Goal: Task Accomplishment & Management: Manage account settings

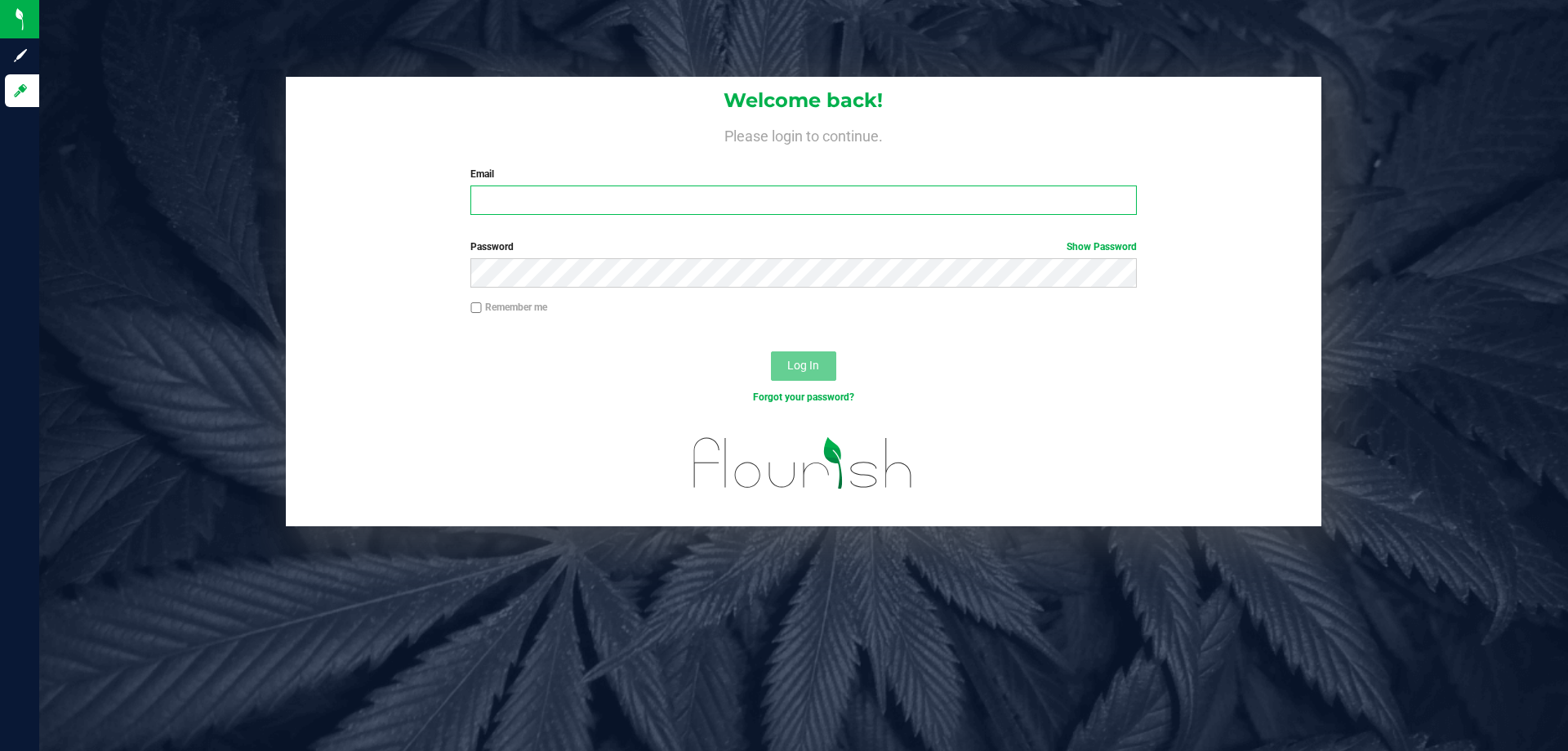
click at [556, 197] on input "Email" at bounding box center [803, 200] width 666 height 30
type input "[EMAIL_ADDRESS][DOMAIN_NAME]"
click at [771, 351] on button "Log In" at bounding box center [803, 366] width 65 height 30
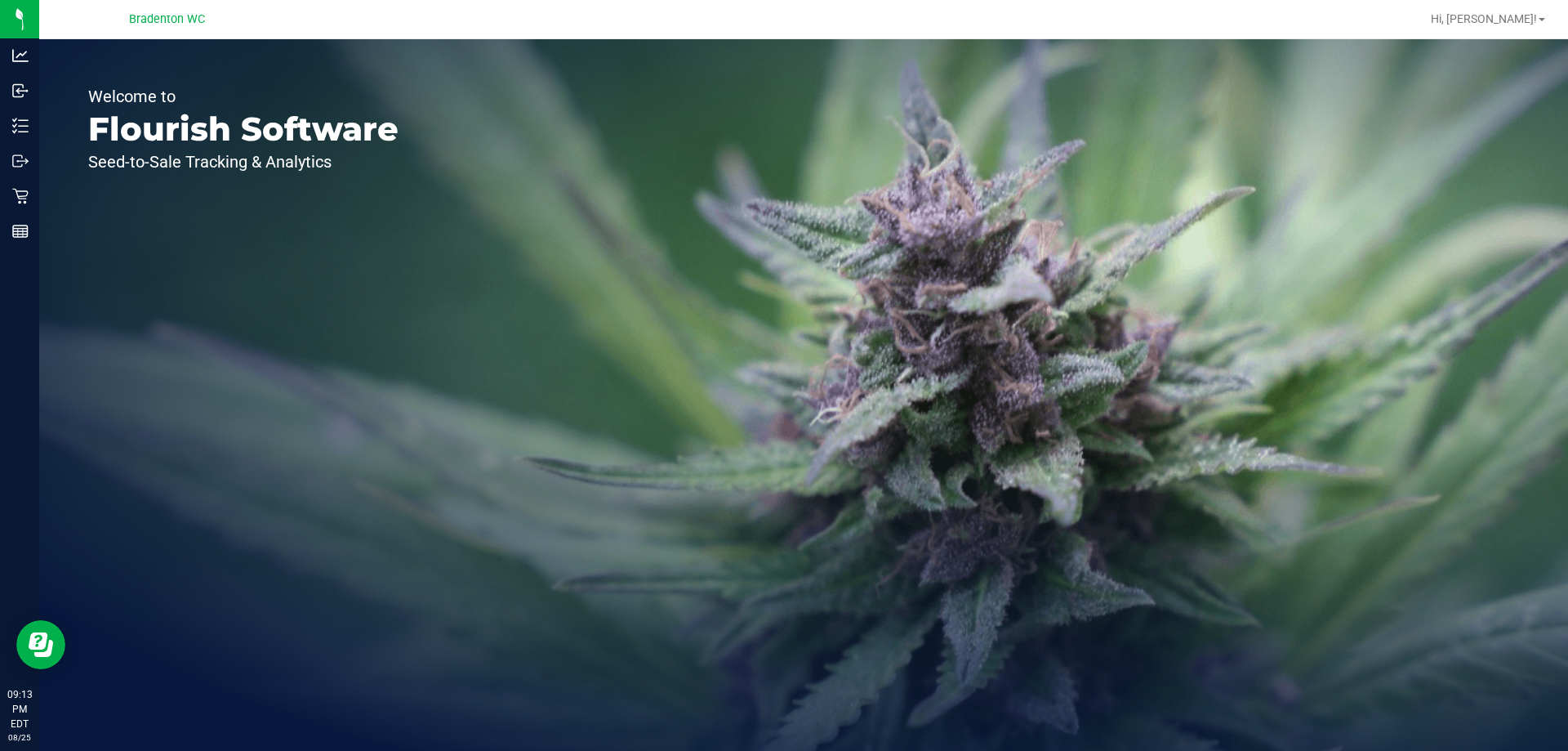
click at [14, 163] on icon at bounding box center [21, 161] width 16 height 16
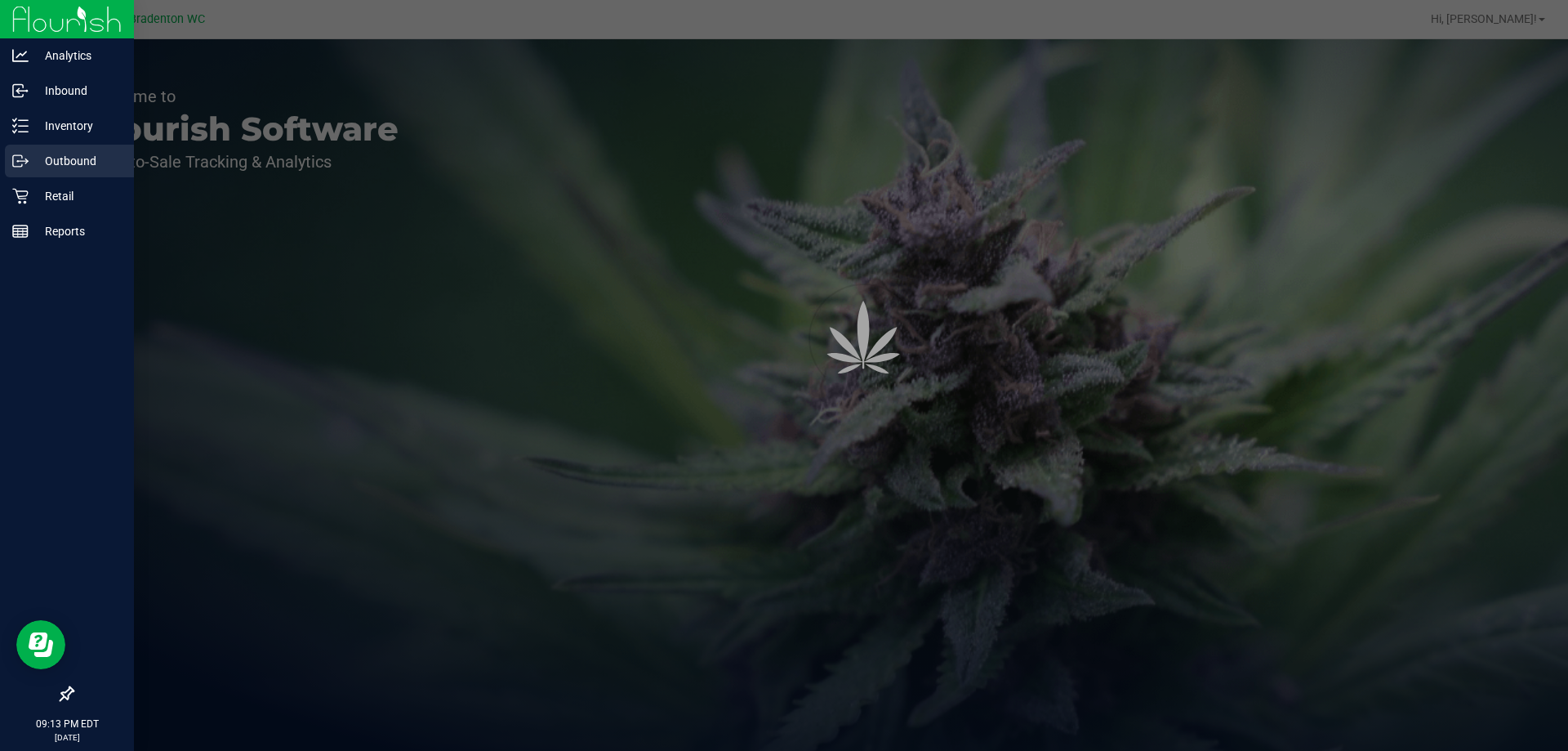
click at [61, 194] on p "Retail" at bounding box center [77, 196] width 98 height 20
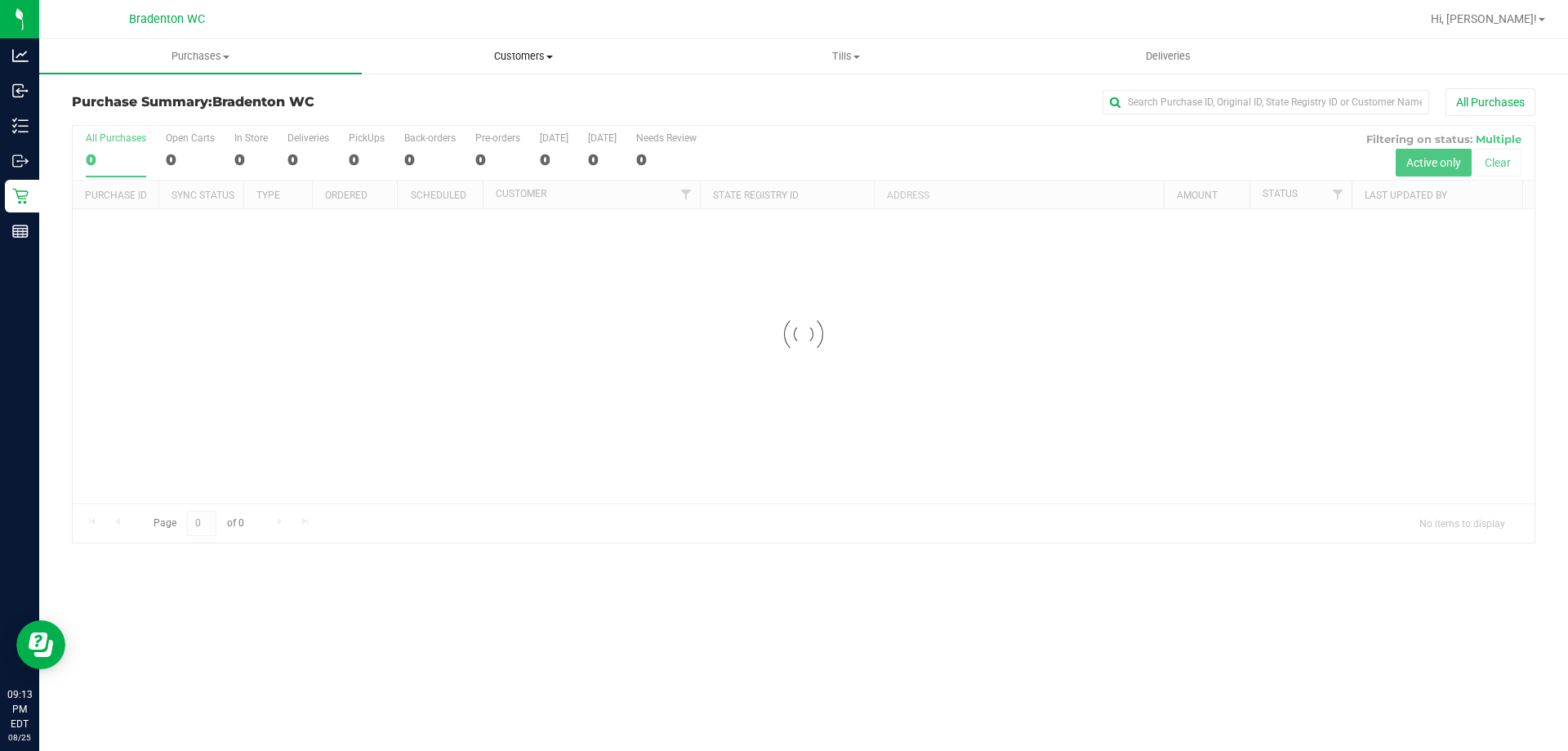
click at [528, 61] on span "Customers" at bounding box center [523, 57] width 321 height 15
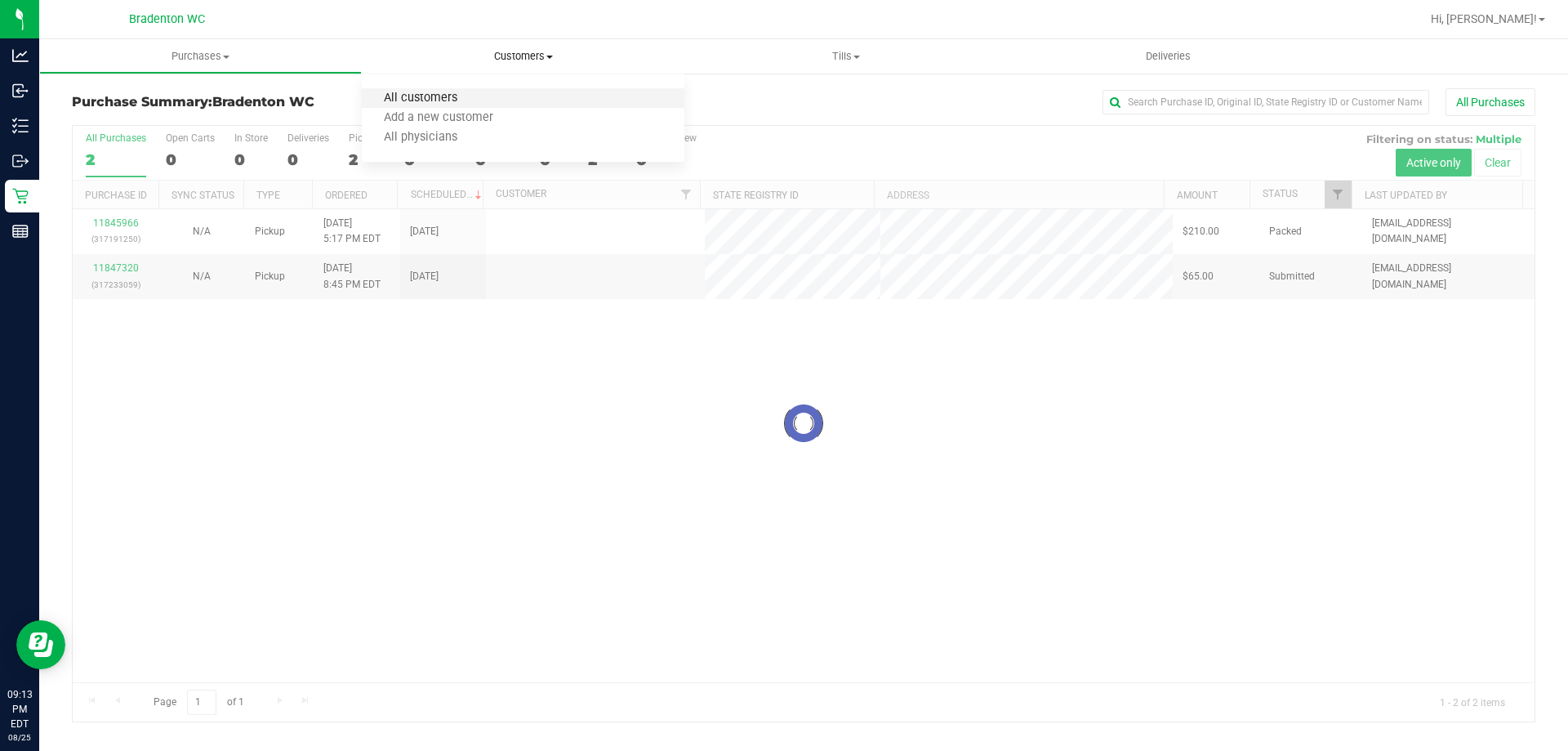
click at [427, 93] on span "All customers" at bounding box center [420, 98] width 118 height 14
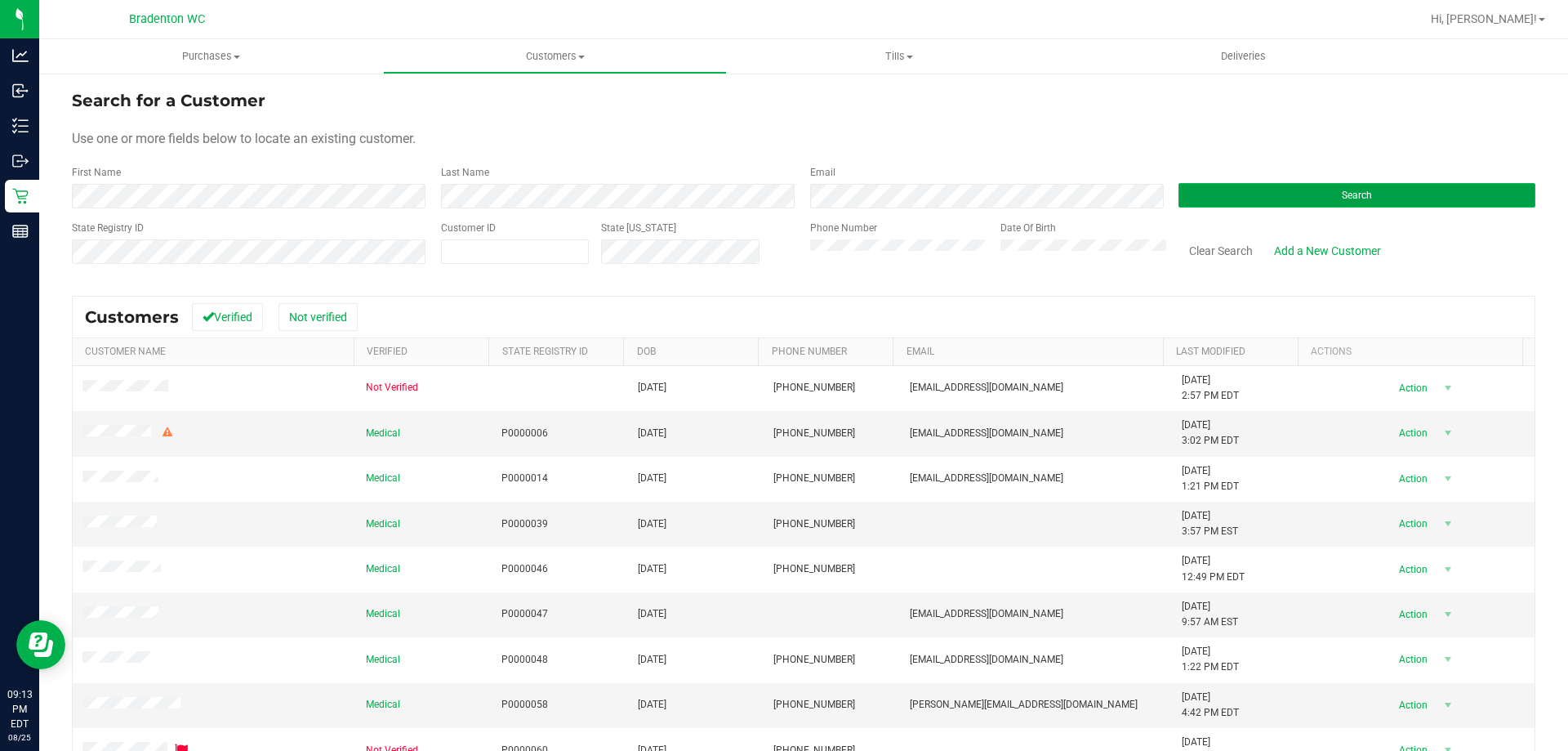
click at [1223, 188] on button "Search" at bounding box center [1357, 195] width 357 height 25
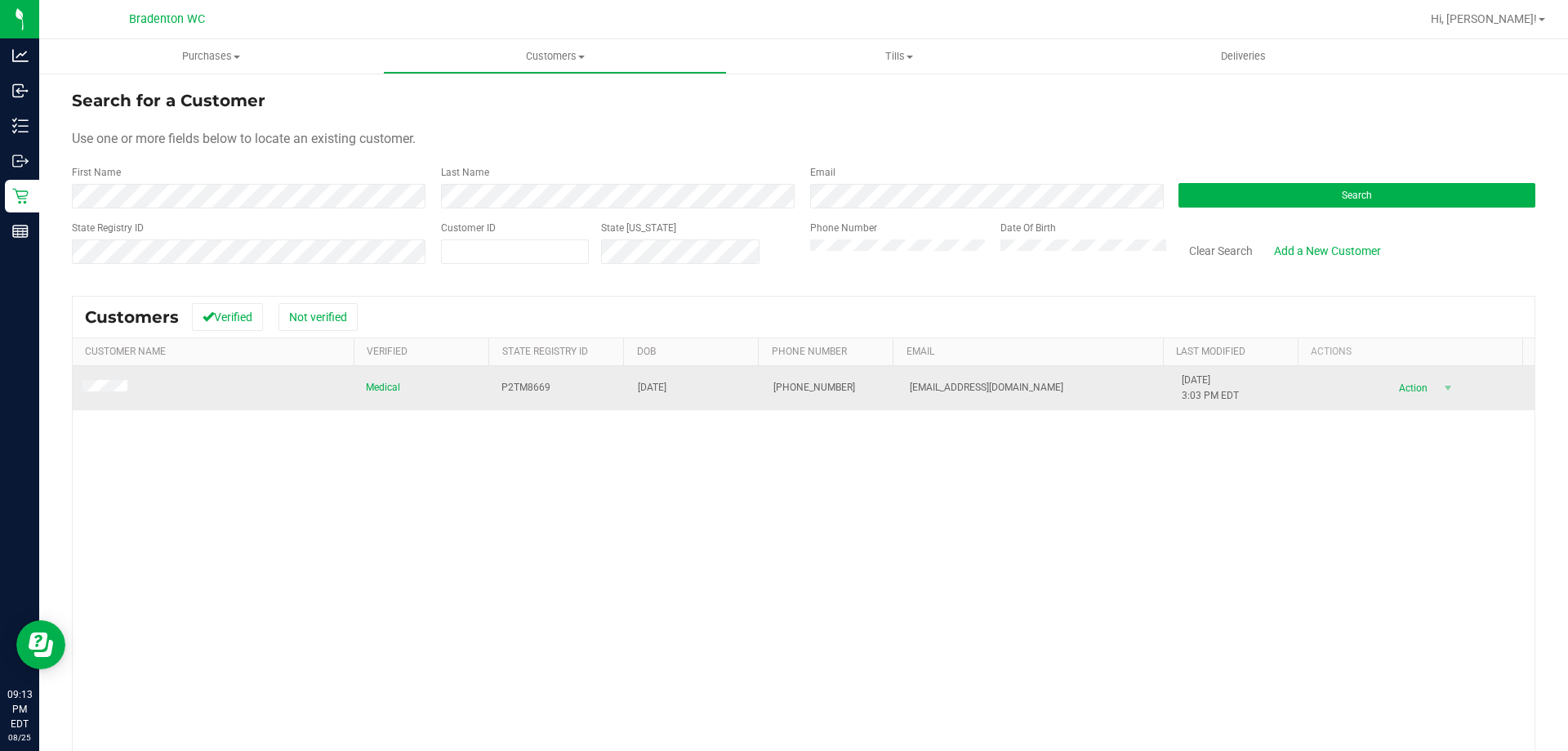
click at [1402, 394] on span "Action" at bounding box center [1411, 388] width 53 height 23
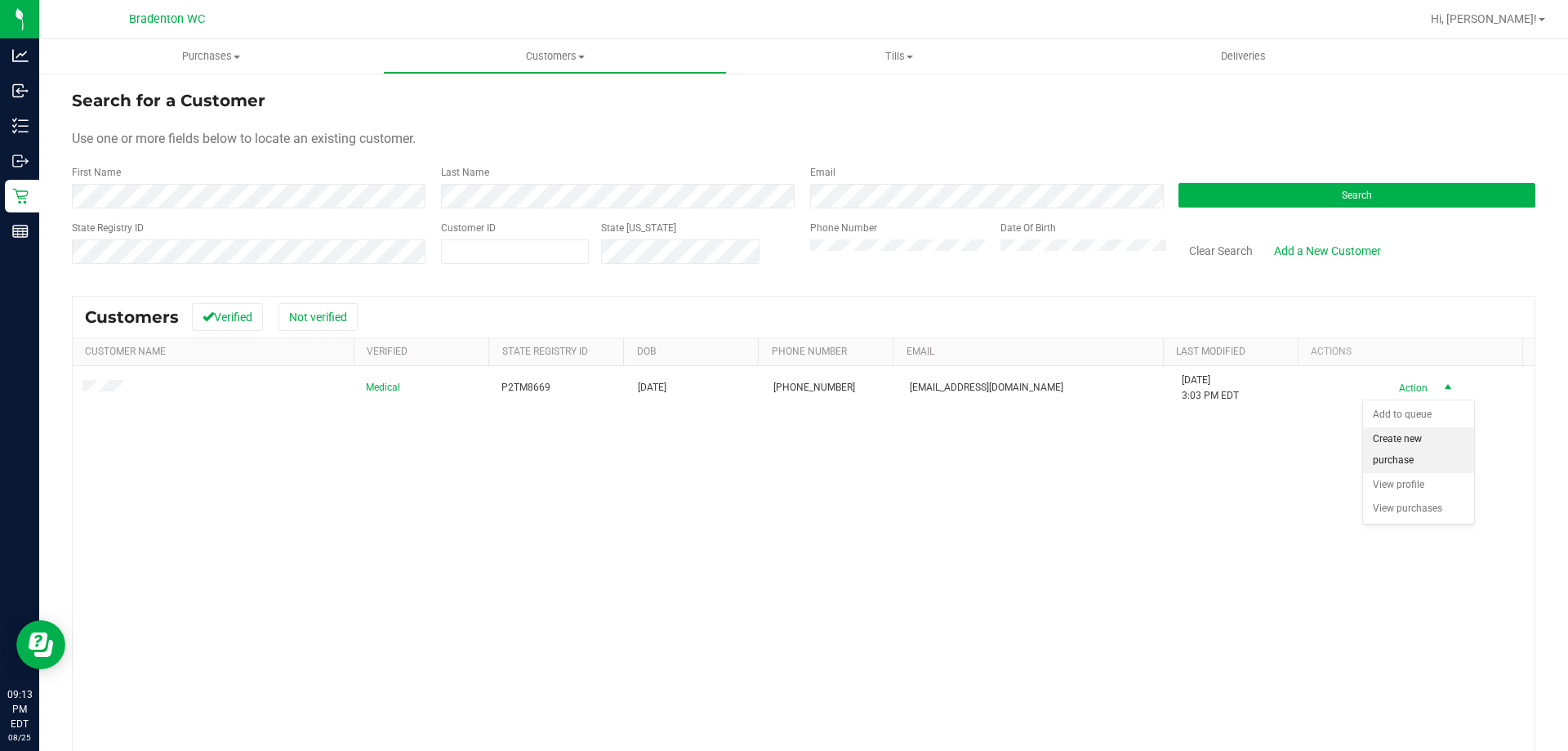
click at [1410, 466] on li "Create new purchase" at bounding box center [1418, 449] width 111 height 45
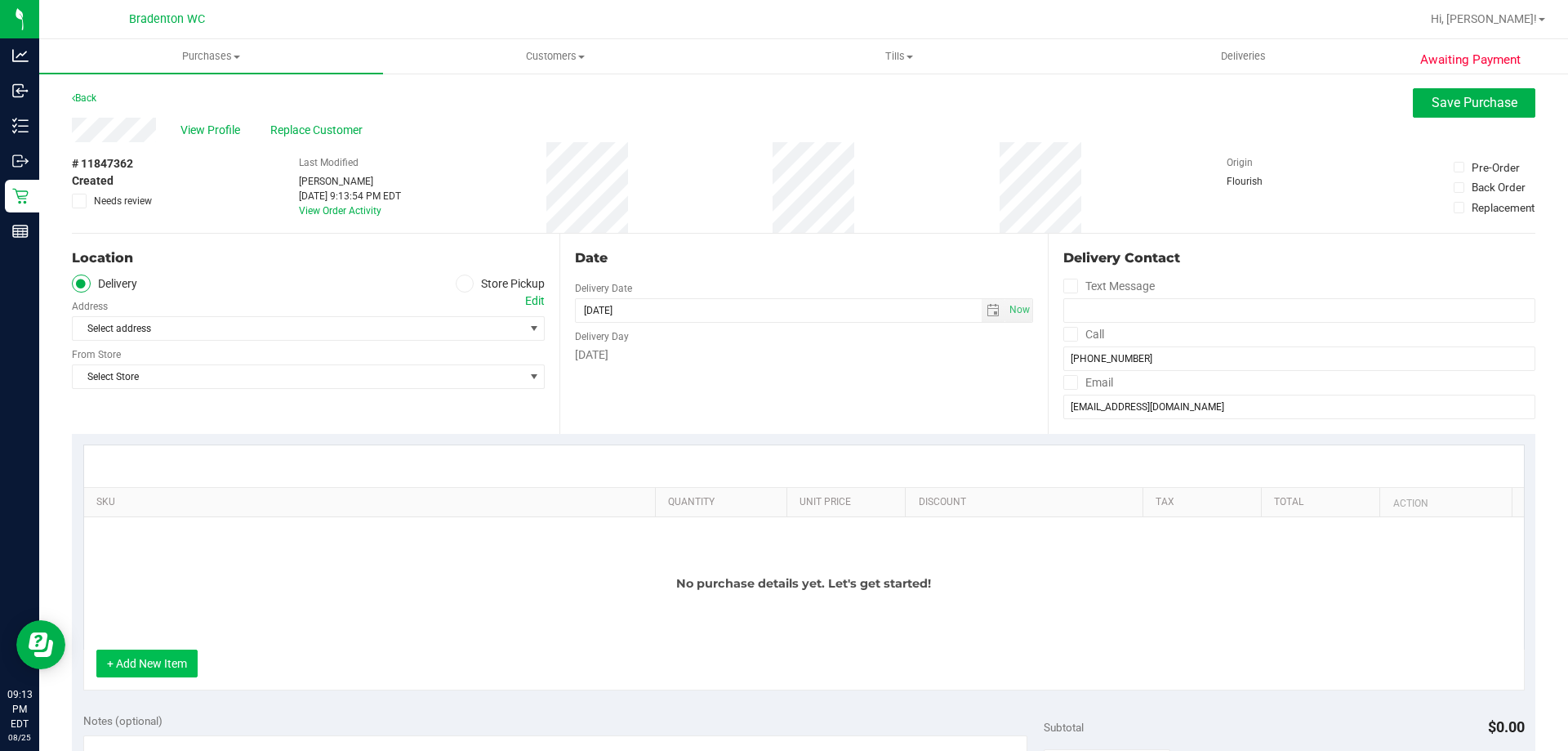
click at [160, 662] on button "+ Add New Item" at bounding box center [146, 664] width 101 height 28
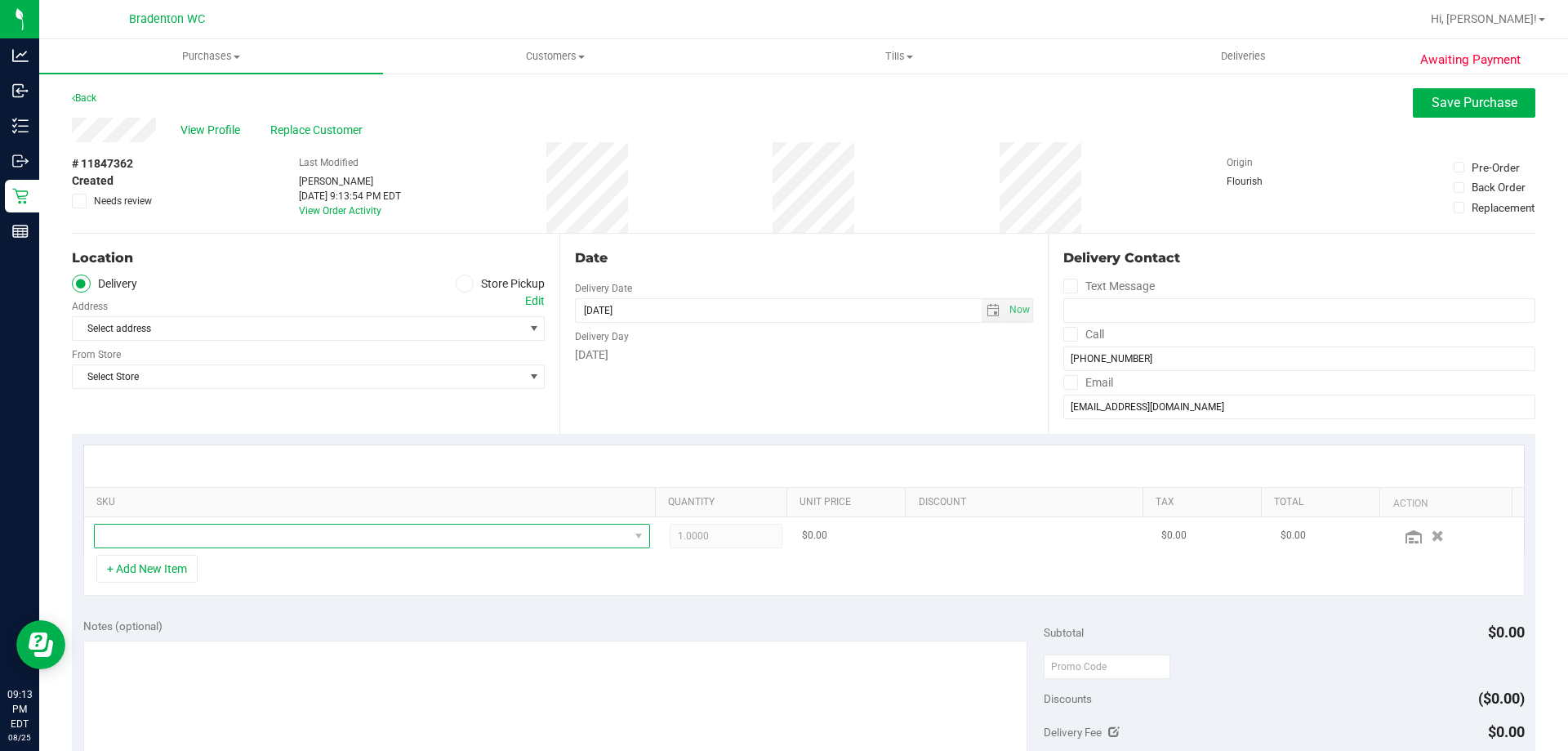
click at [227, 533] on span "NO DATA FOUND" at bounding box center [362, 536] width 534 height 23
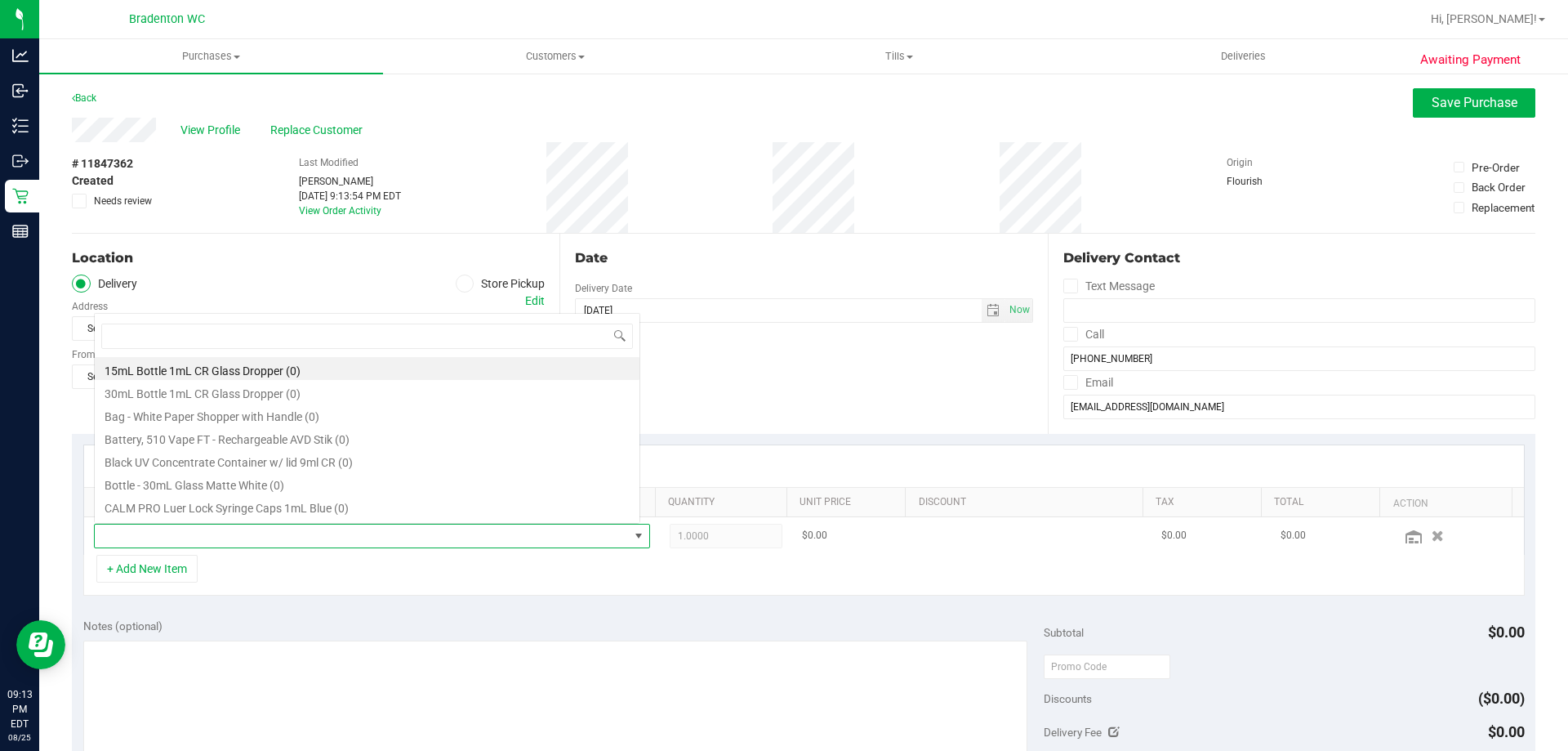
scroll to position [25, 542]
type input "h"
click at [313, 271] on div "Location Delivery Store Pickup Address Edit Select address Select address From …" at bounding box center [315, 333] width 488 height 200
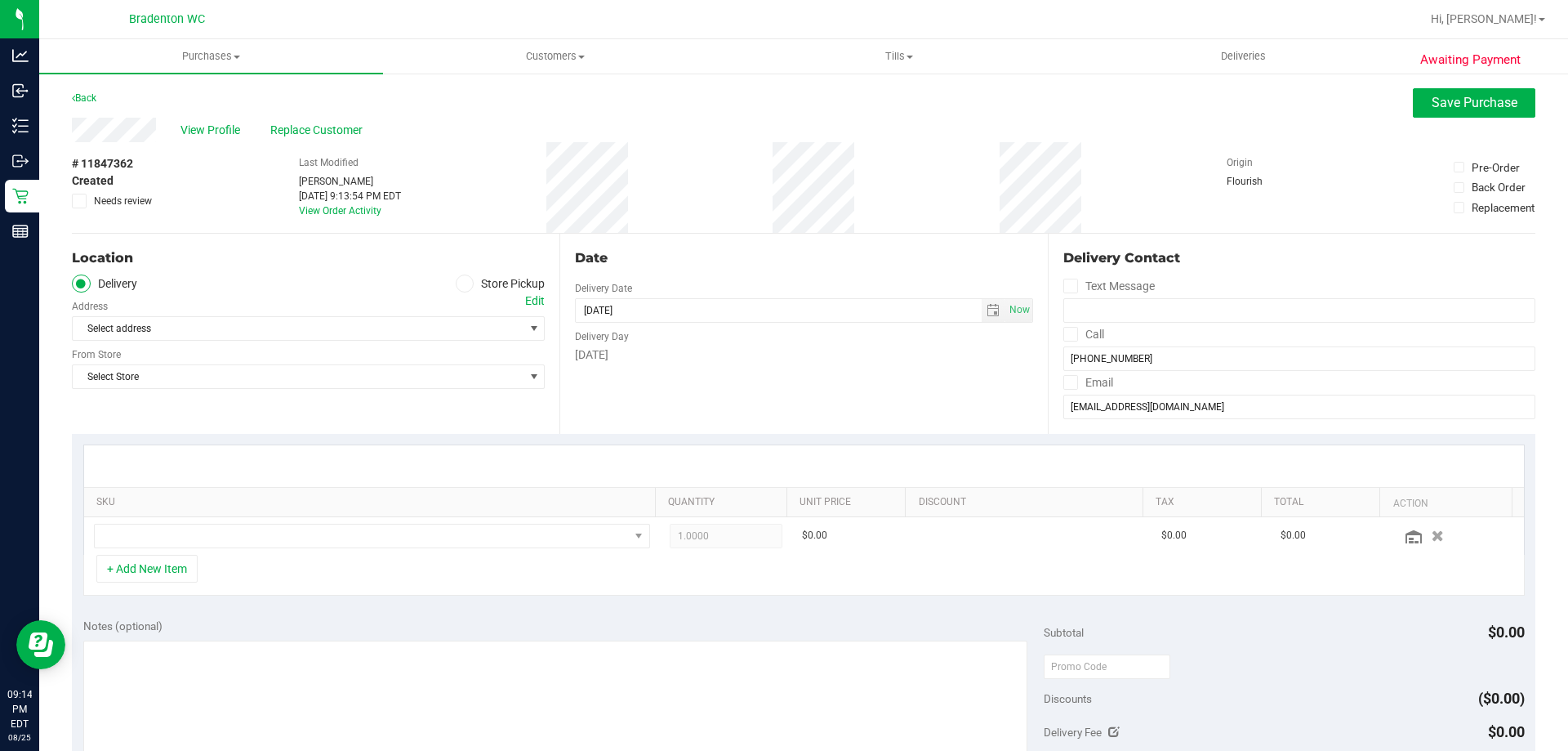
click at [460, 284] on icon at bounding box center [465, 284] width 10 height 0
click at [0, 0] on input "Store Pickup" at bounding box center [0, 0] width 0 height 0
click at [506, 325] on span "Select Store" at bounding box center [298, 328] width 451 height 23
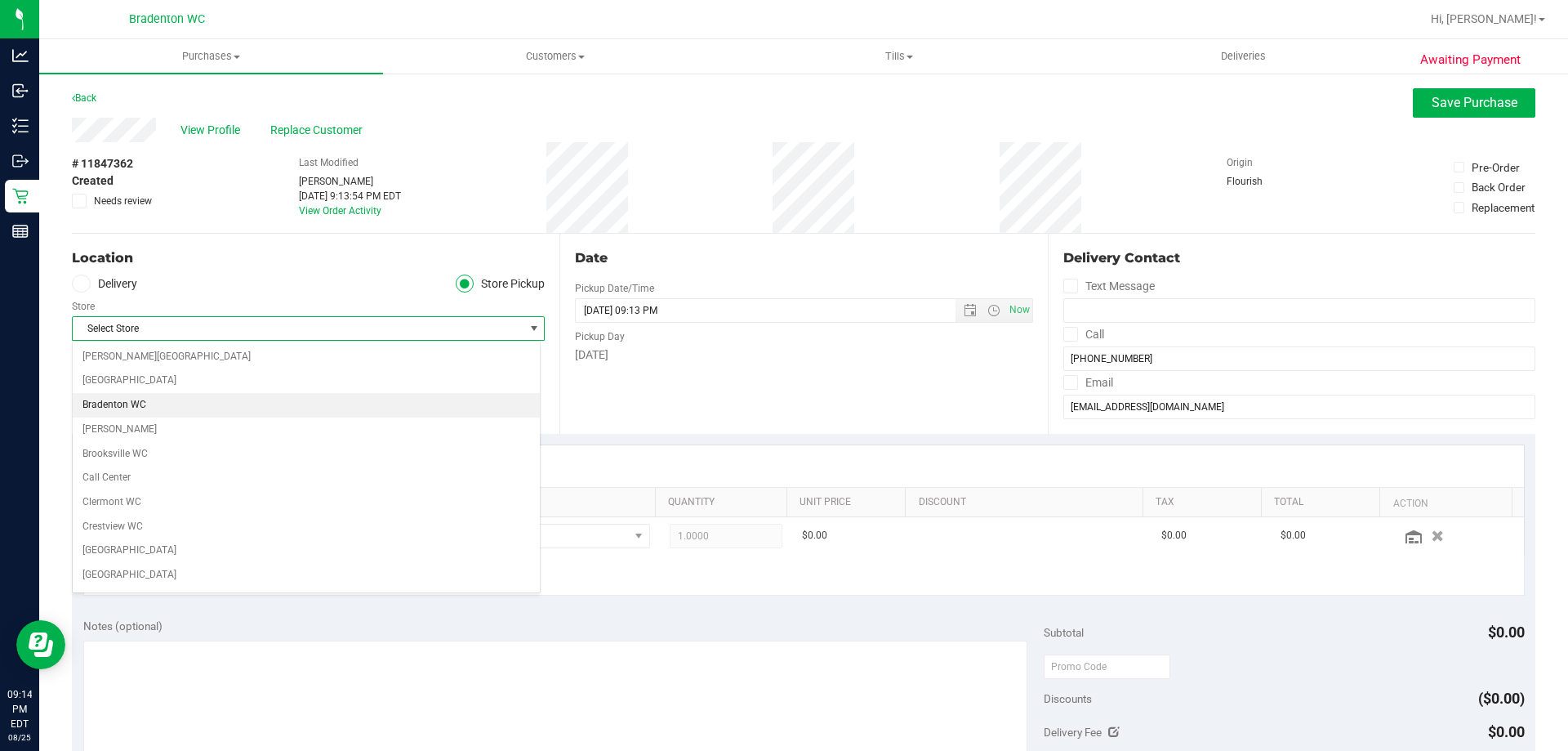
click at [146, 399] on li "Bradenton WC" at bounding box center [306, 406] width 467 height 25
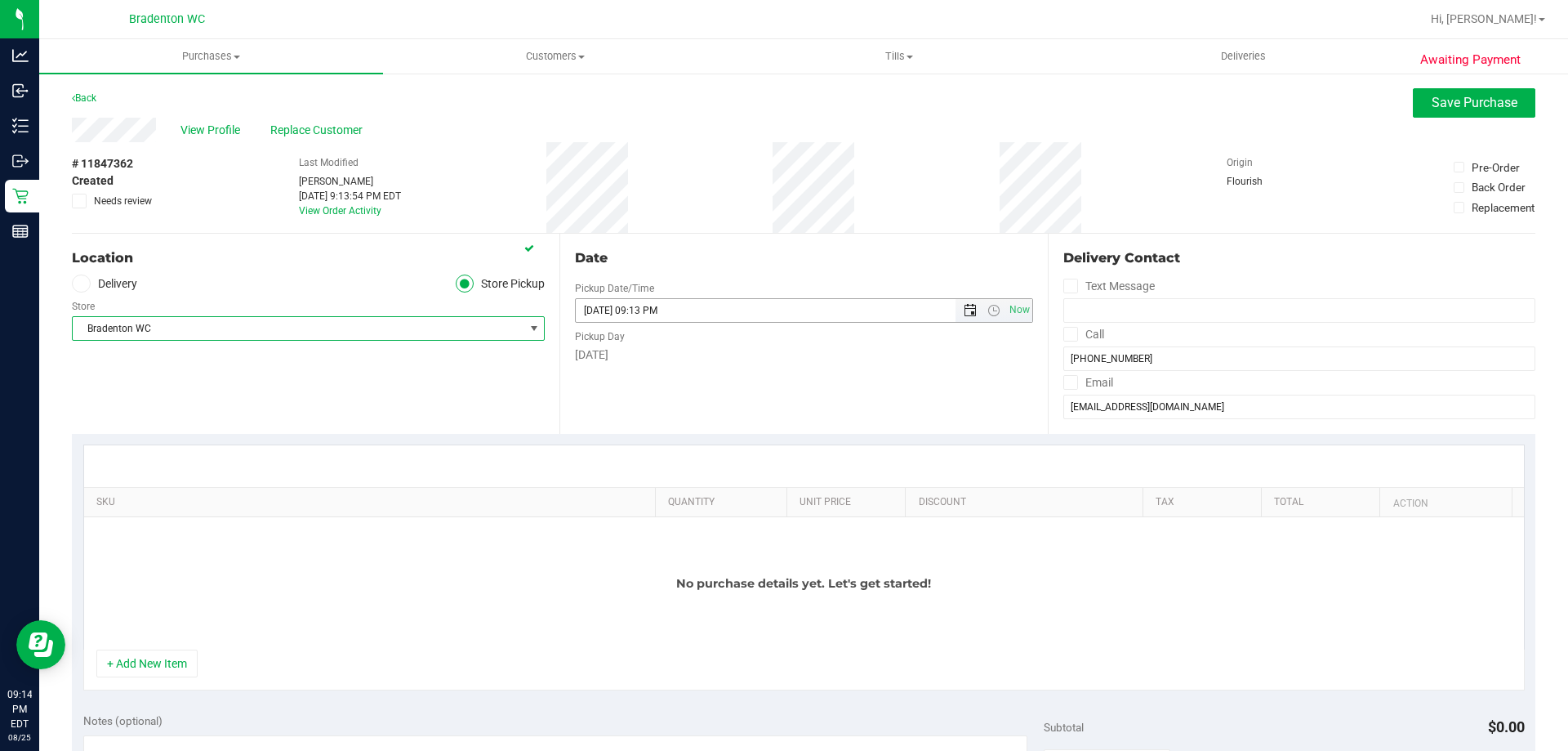
click at [964, 313] on span "Open the date view" at bounding box center [970, 310] width 13 height 13
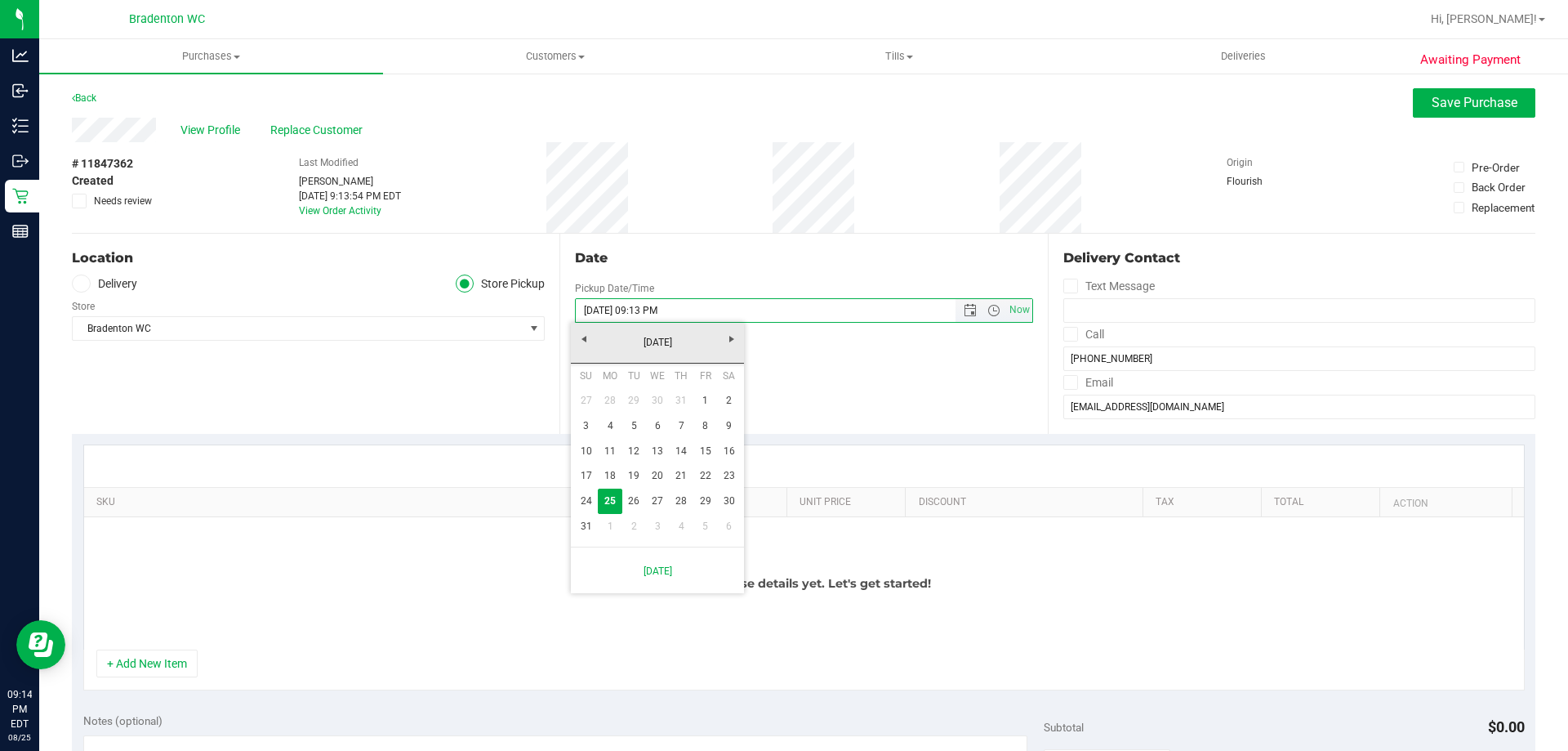
click at [638, 498] on link "26" at bounding box center [634, 501] width 24 height 25
type input "[DATE] 09:13 PM"
click at [818, 384] on div "Date Pickup Date/Time [DATE] Now [DATE] 09:13 PM Now Pickup Day [DATE]" at bounding box center [803, 333] width 488 height 200
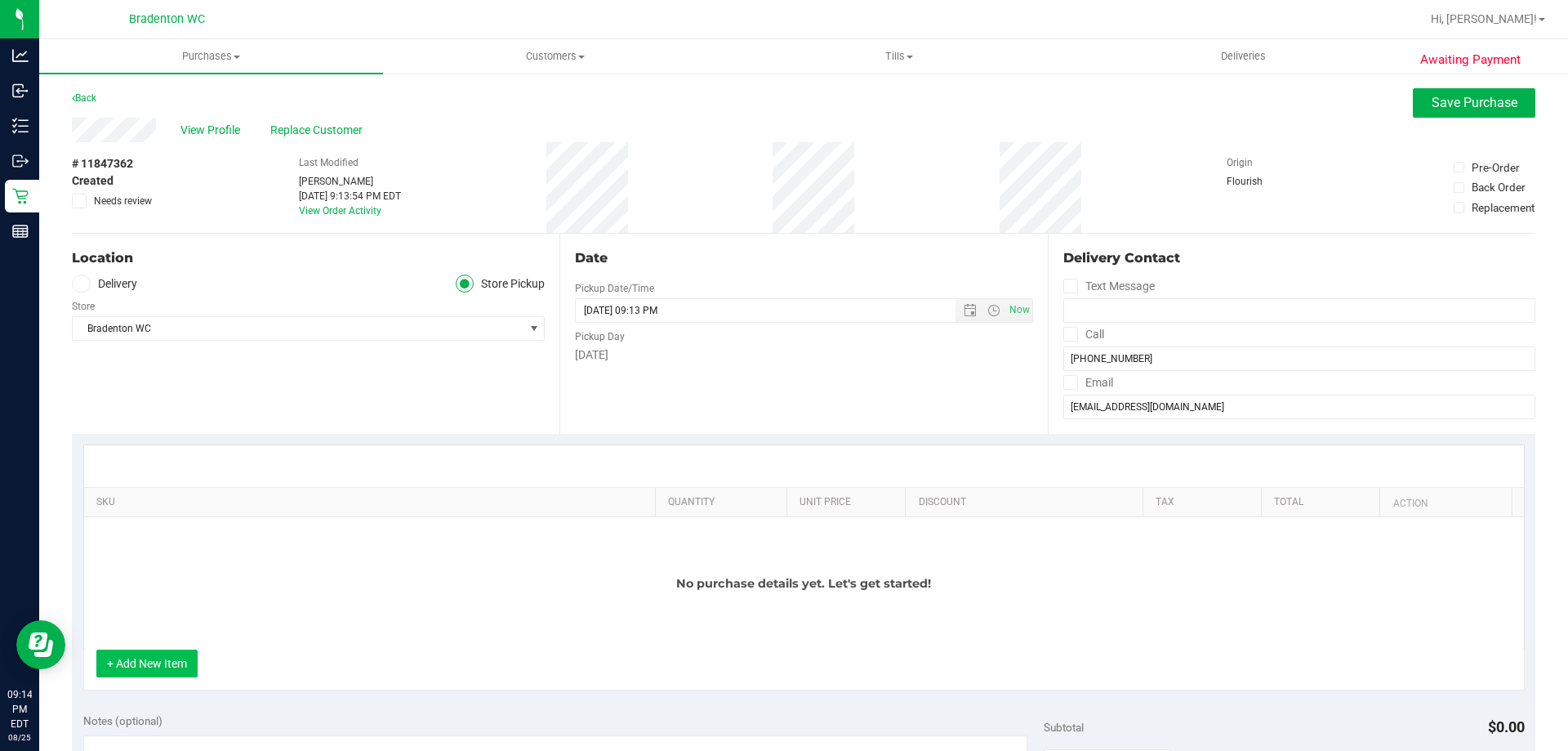
click at [182, 663] on button "+ Add New Item" at bounding box center [146, 664] width 101 height 28
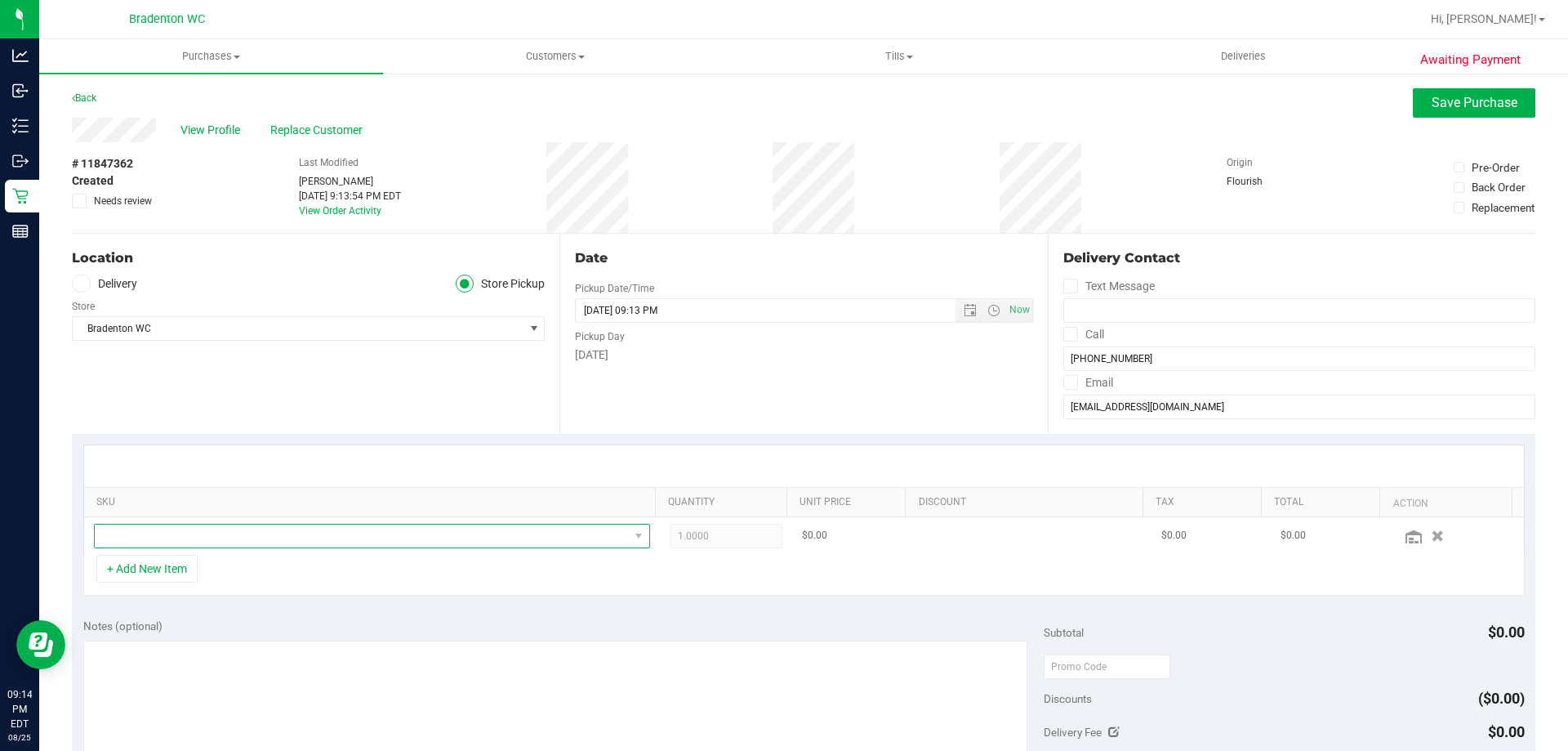
click at [490, 545] on span "NO DATA FOUND" at bounding box center [362, 536] width 534 height 23
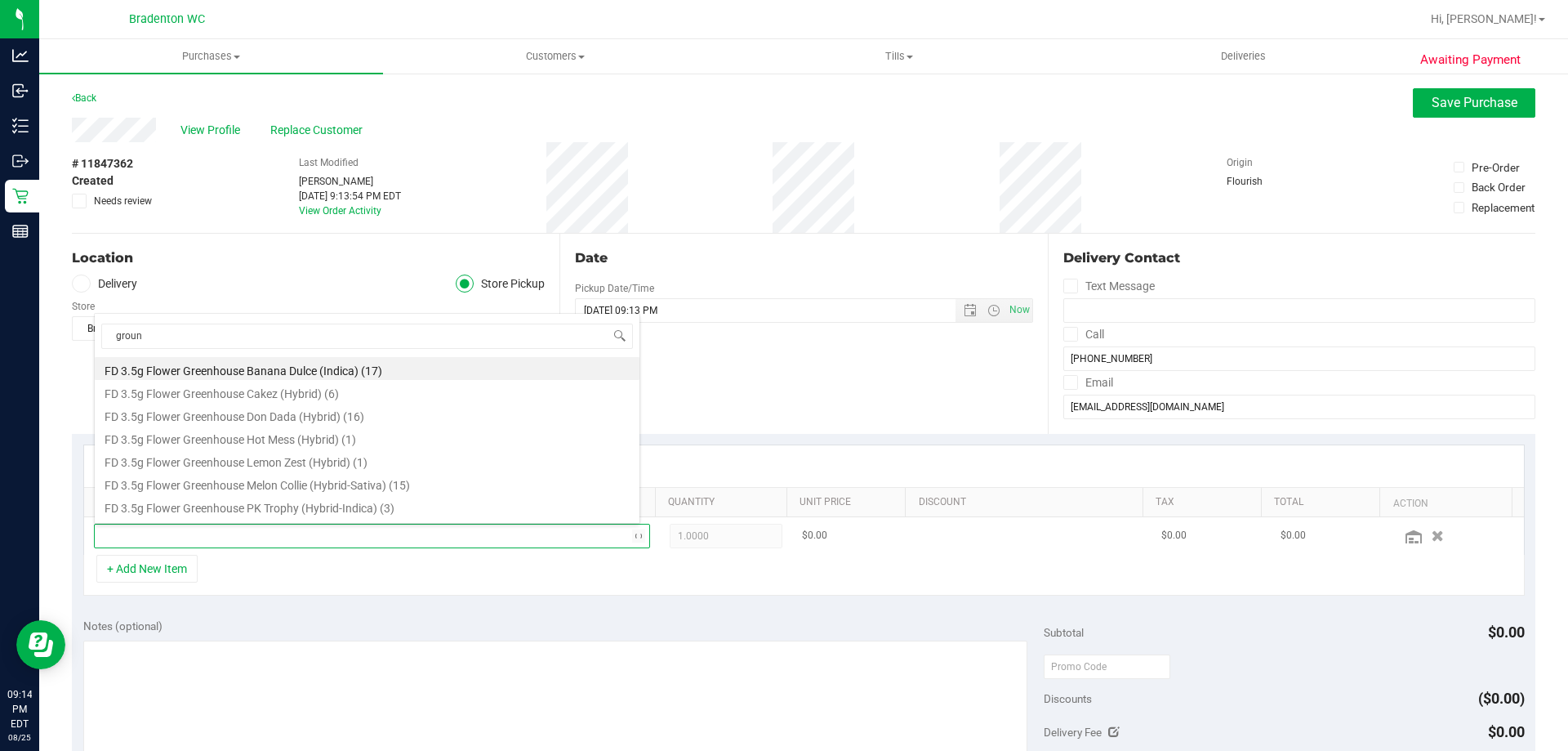
type input "ground"
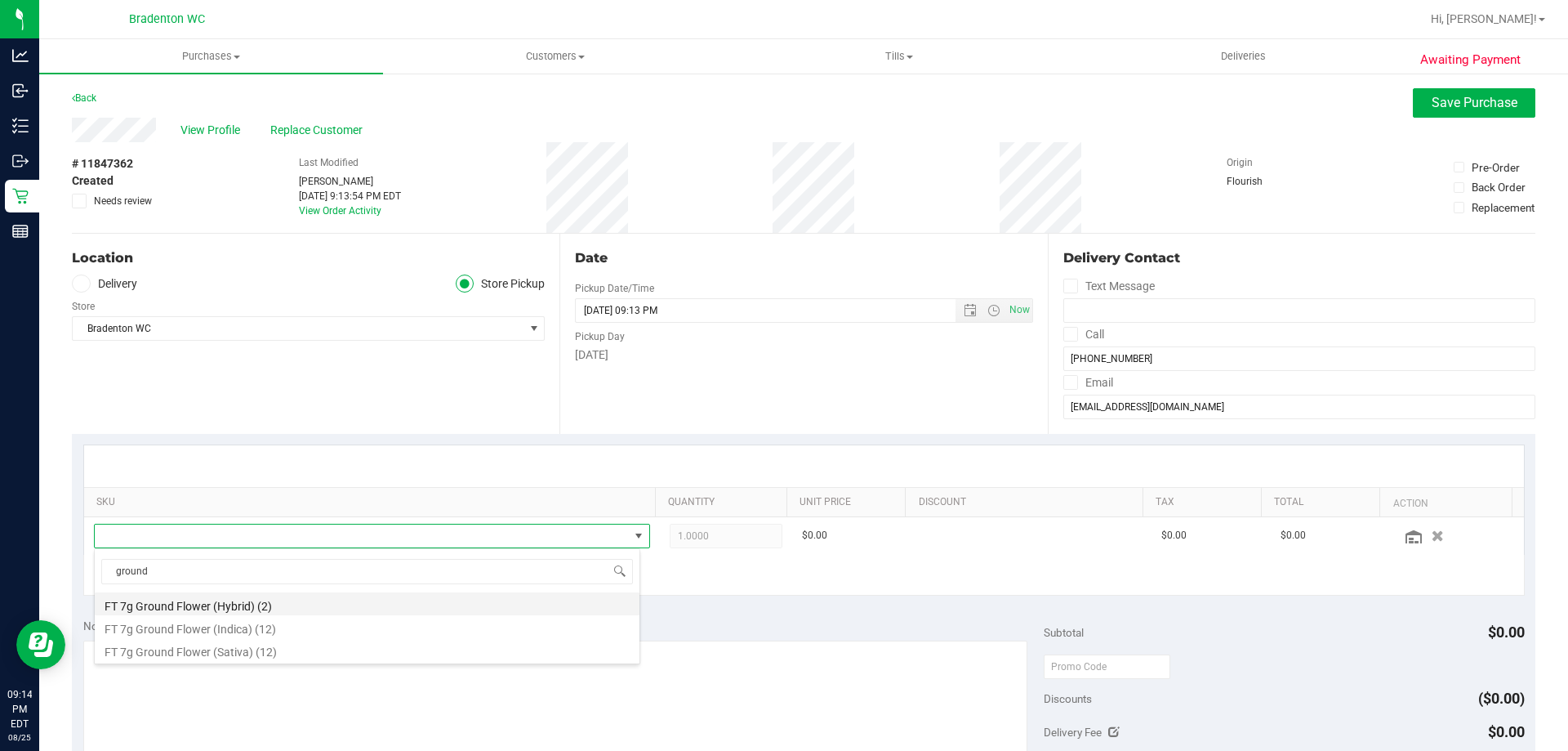
click at [248, 606] on li "FT 7g Ground Flower (Hybrid) (2)" at bounding box center [367, 604] width 545 height 23
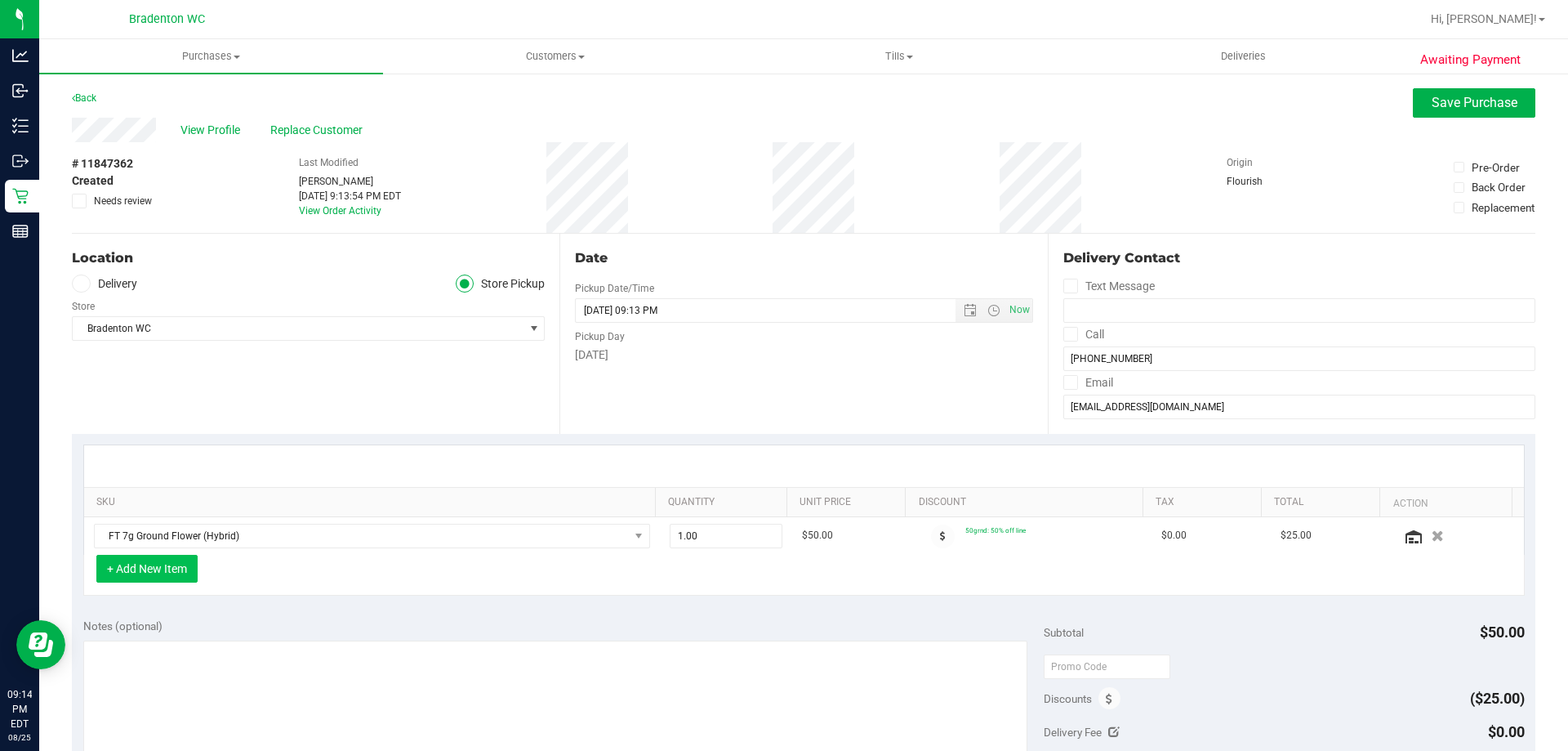
click at [182, 564] on button "+ Add New Item" at bounding box center [146, 568] width 101 height 28
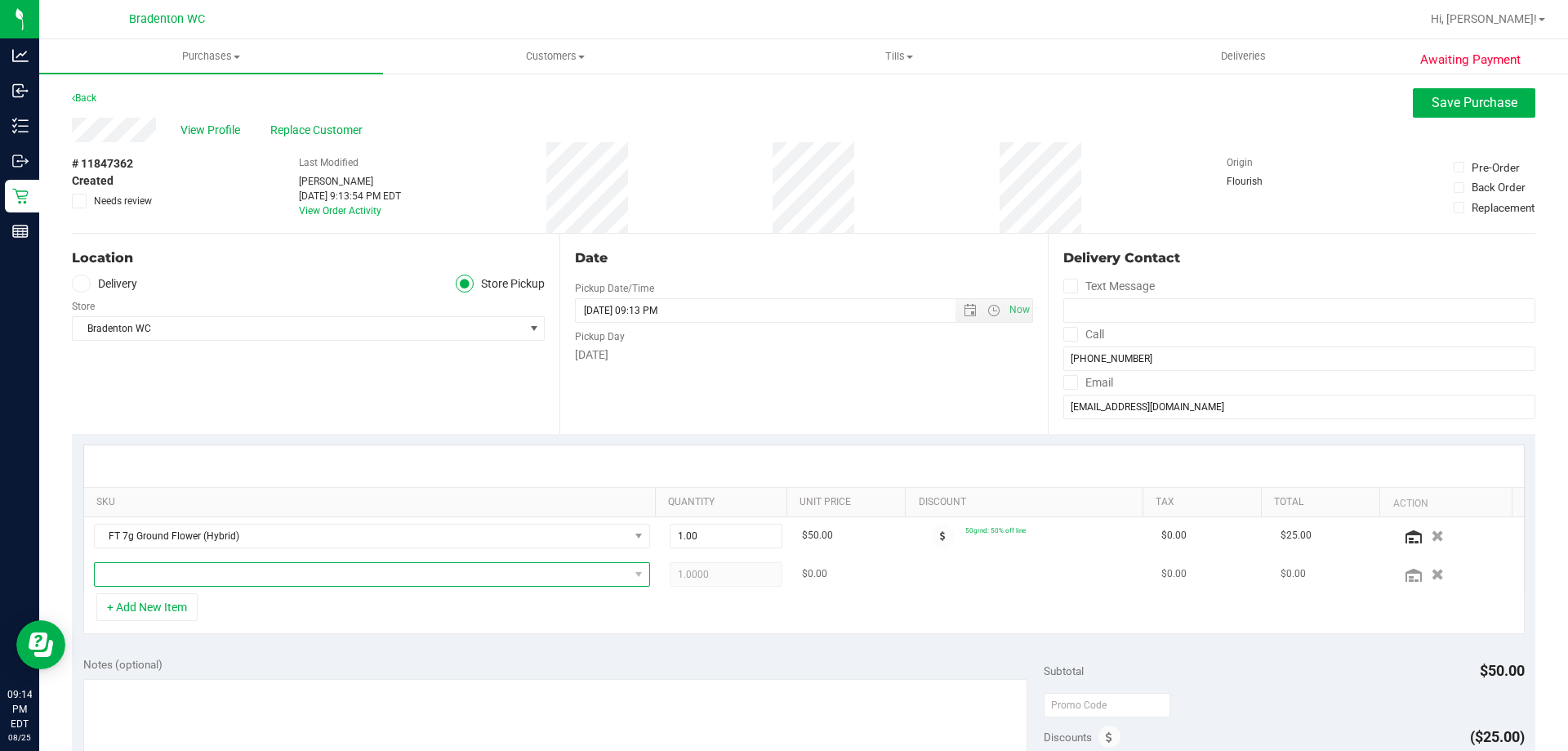
click at [256, 567] on span "NO DATA FOUND" at bounding box center [362, 574] width 534 height 23
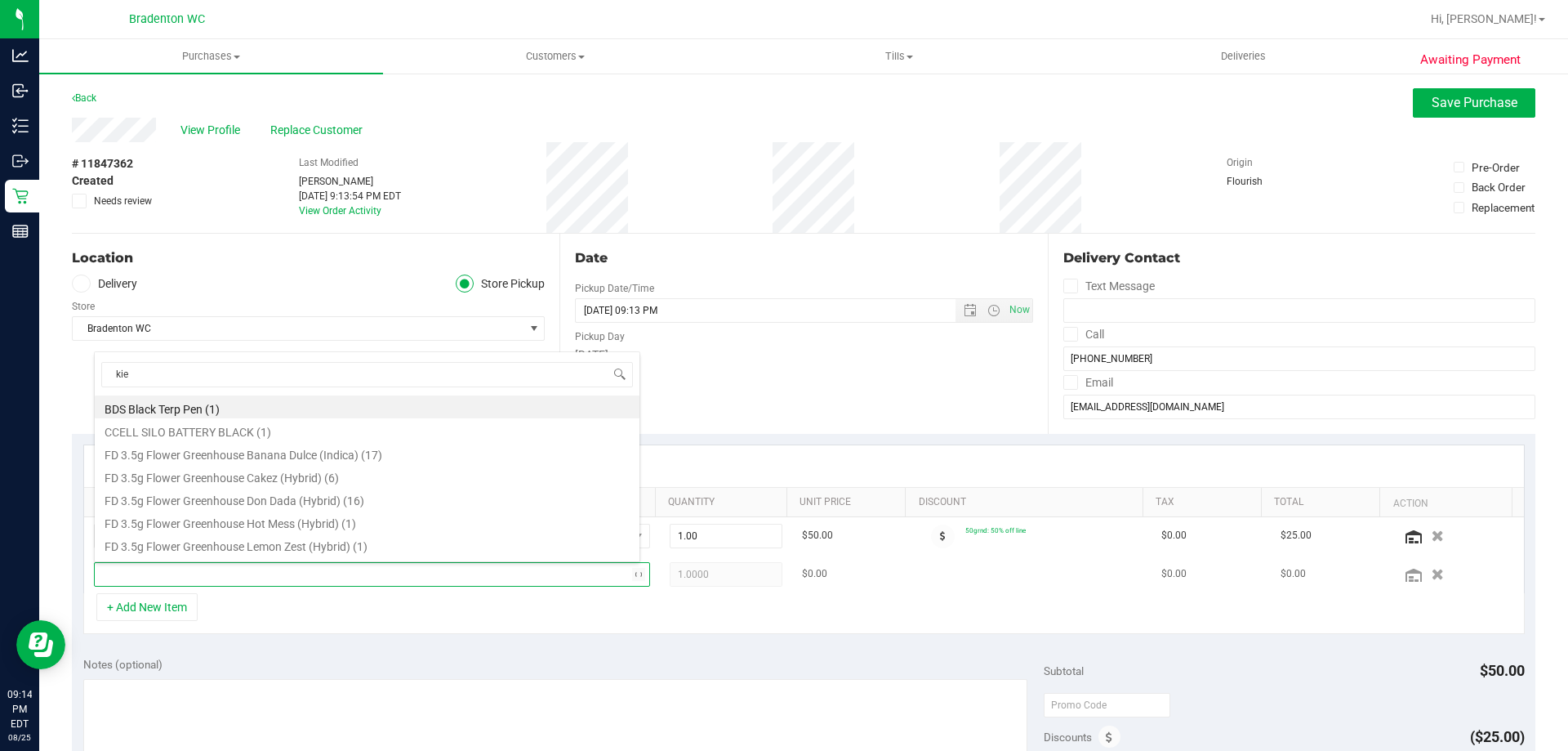
type input "kief"
click at [224, 460] on li "FT 1g Kief [PERSON_NAME] (Hybrid) (1)" at bounding box center [367, 452] width 545 height 23
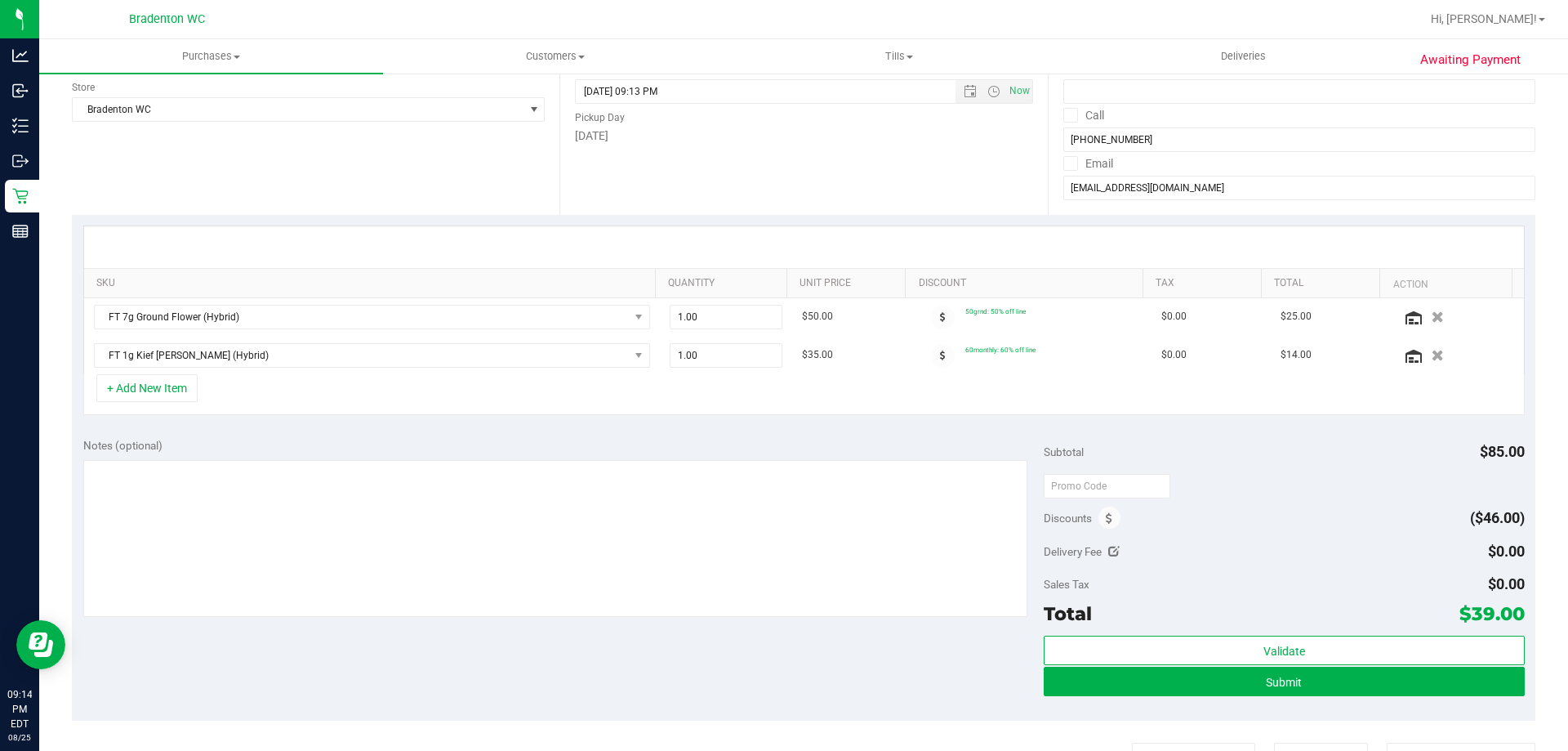
scroll to position [220, 0]
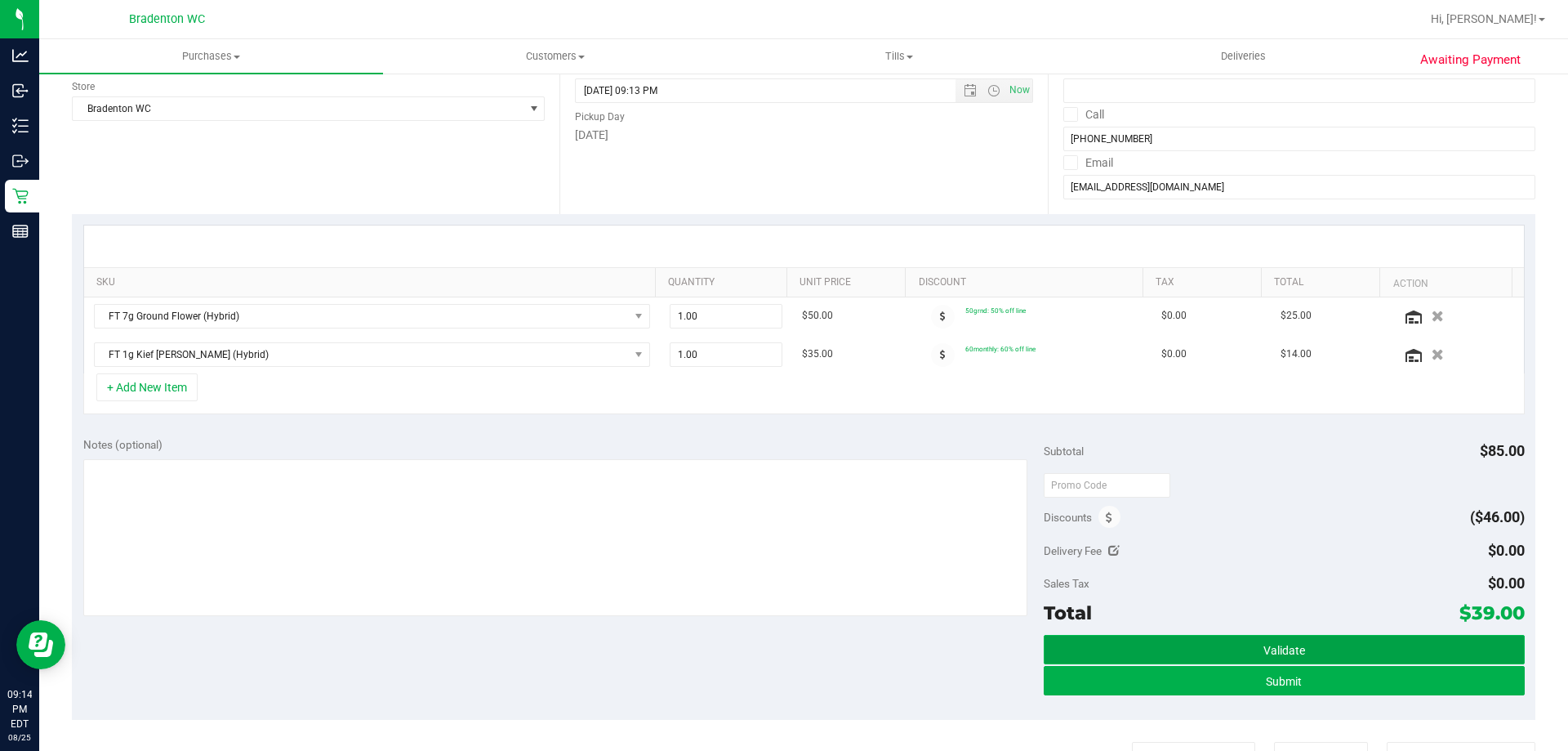
click at [1139, 647] on button "Validate" at bounding box center [1284, 650] width 480 height 30
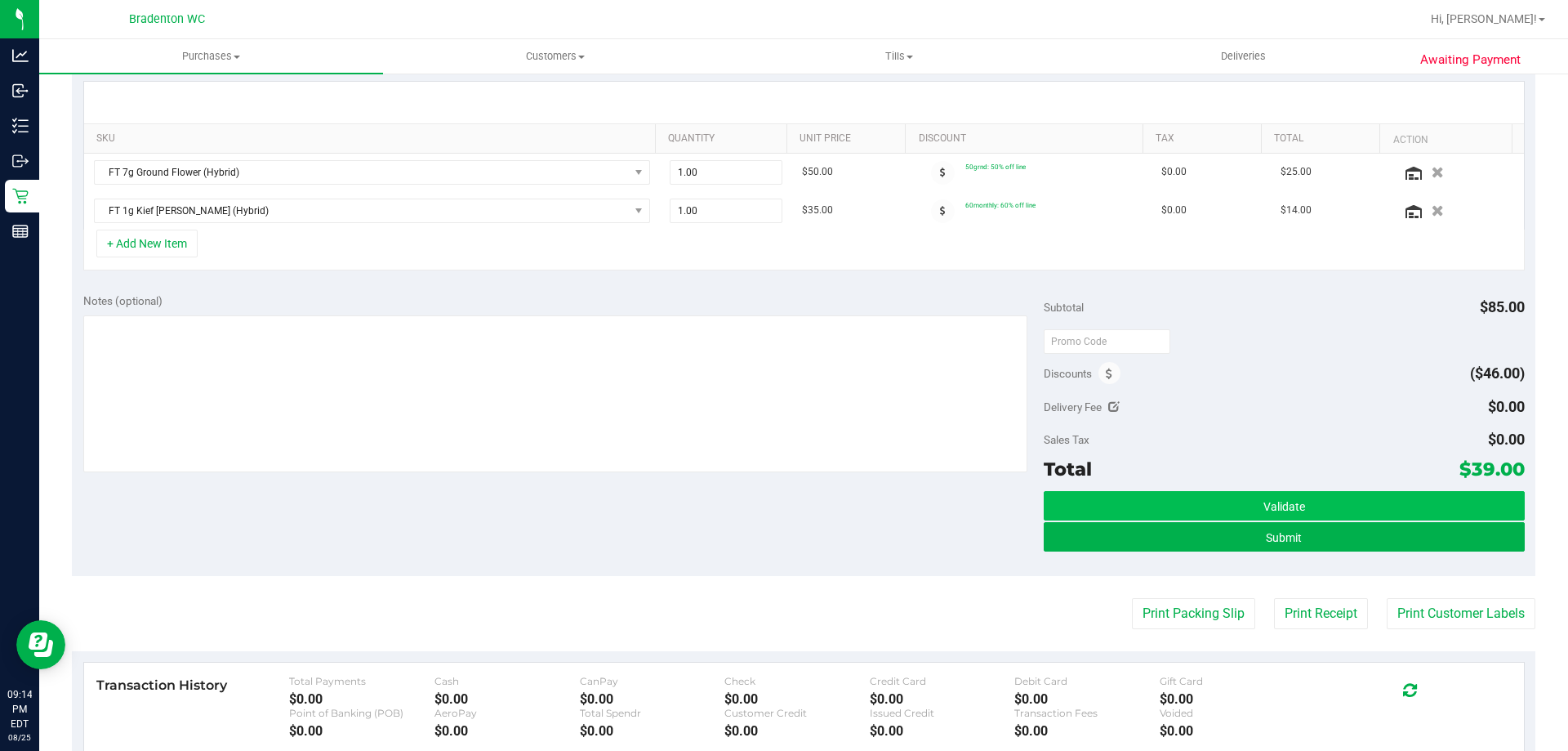
scroll to position [364, 0]
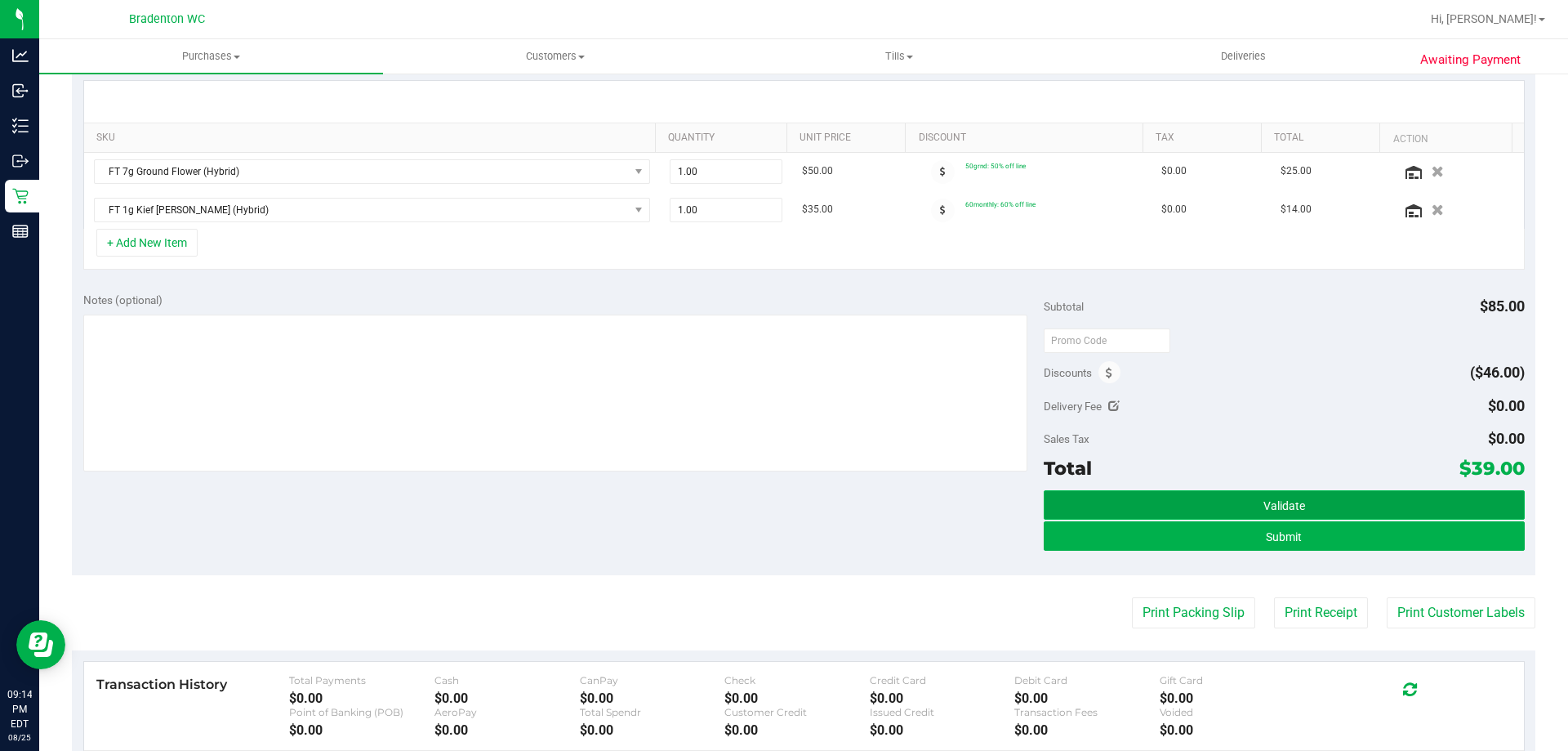
click at [1161, 505] on button "Validate" at bounding box center [1284, 505] width 480 height 30
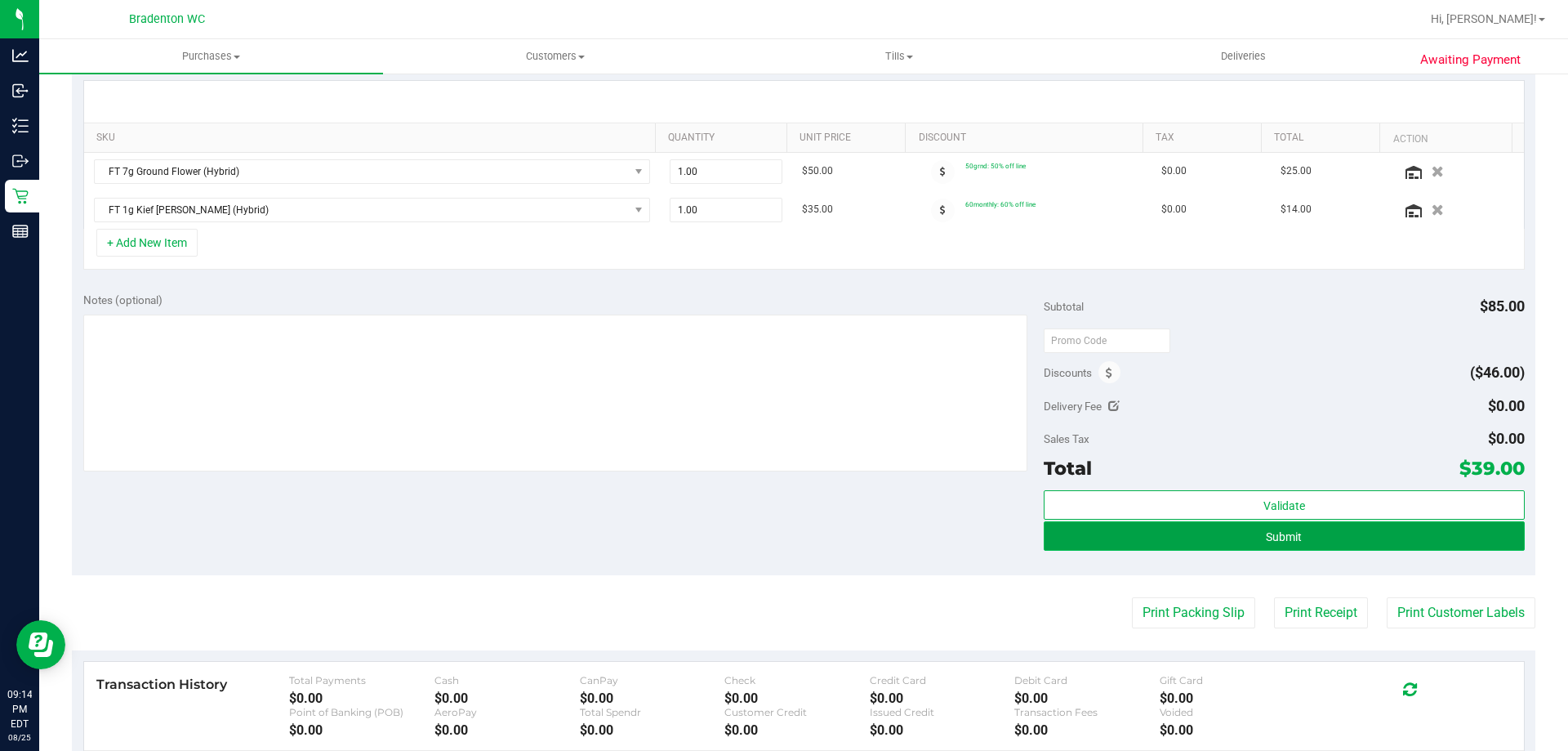
click at [1170, 539] on button "Submit" at bounding box center [1284, 536] width 480 height 30
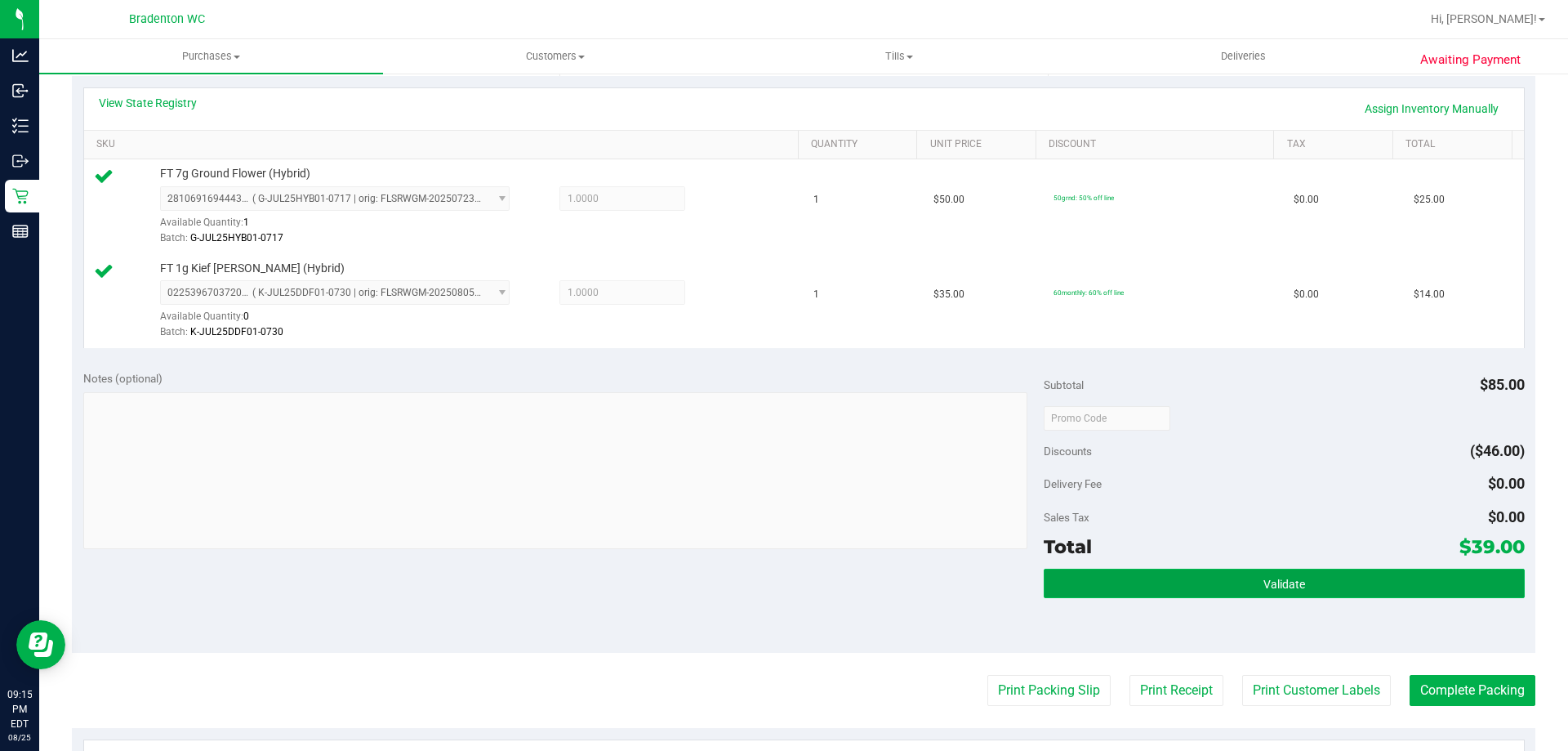
click at [1116, 577] on button "Validate" at bounding box center [1284, 583] width 480 height 30
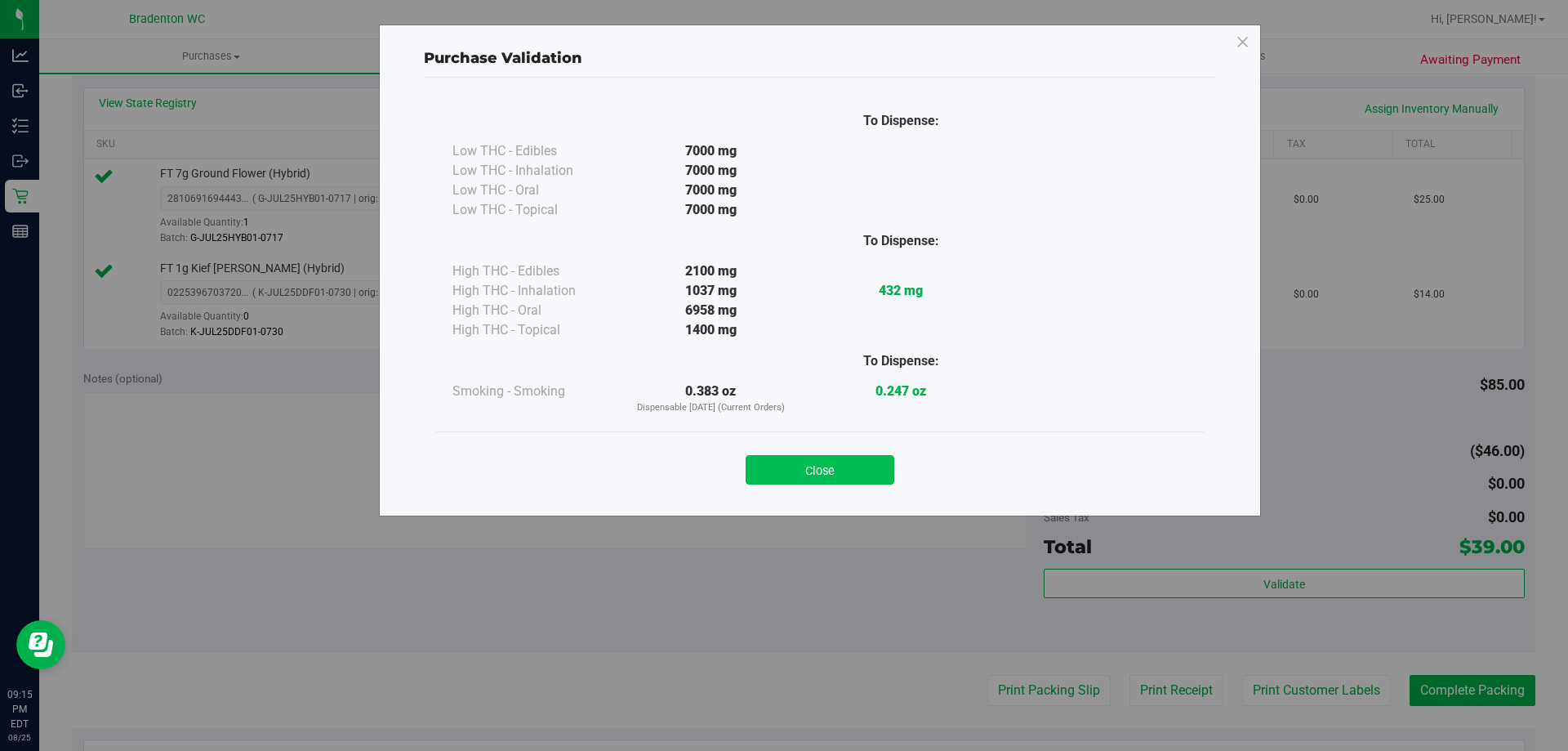
click at [826, 457] on button "Close" at bounding box center [820, 470] width 149 height 30
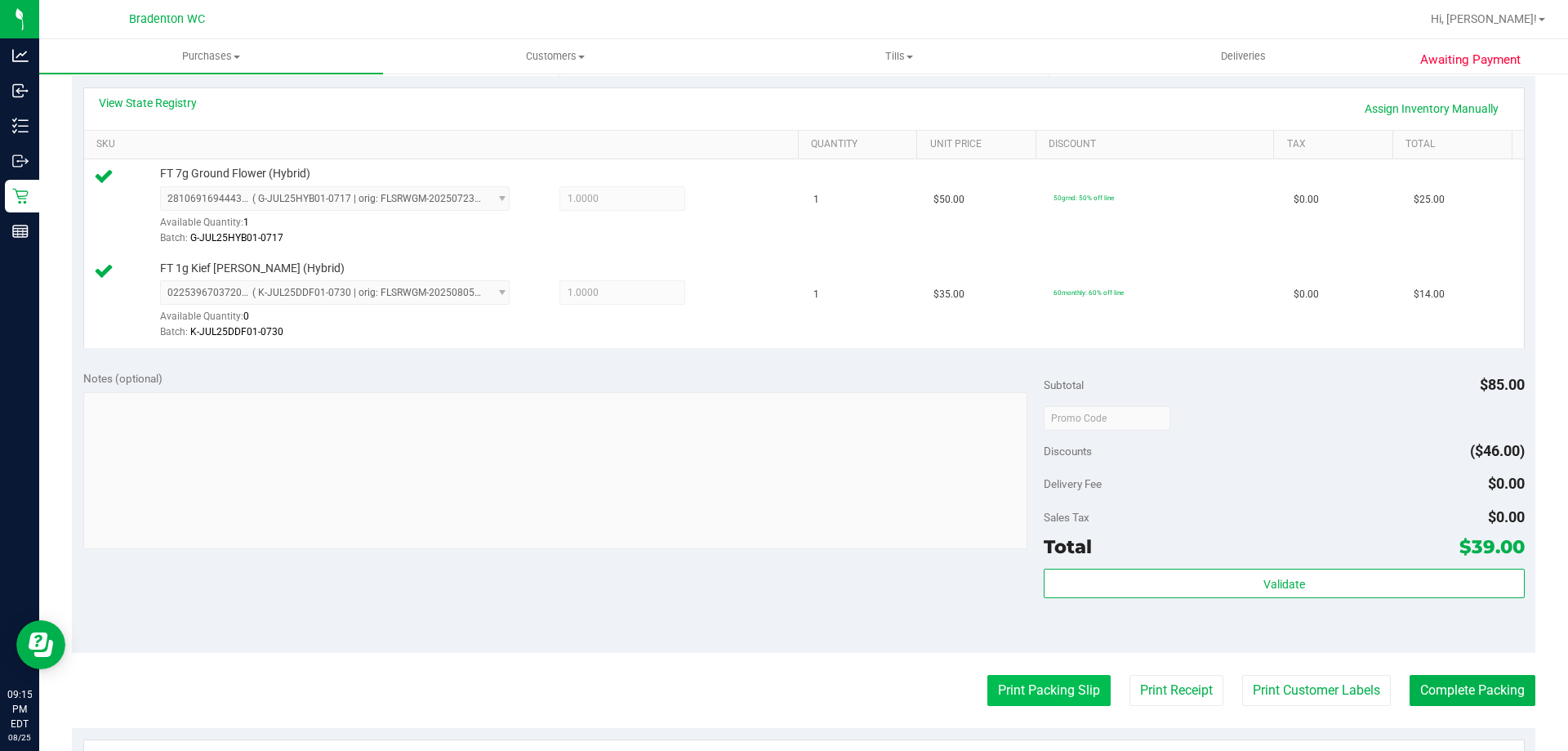
click at [1041, 700] on button "Print Packing Slip" at bounding box center [1049, 690] width 123 height 31
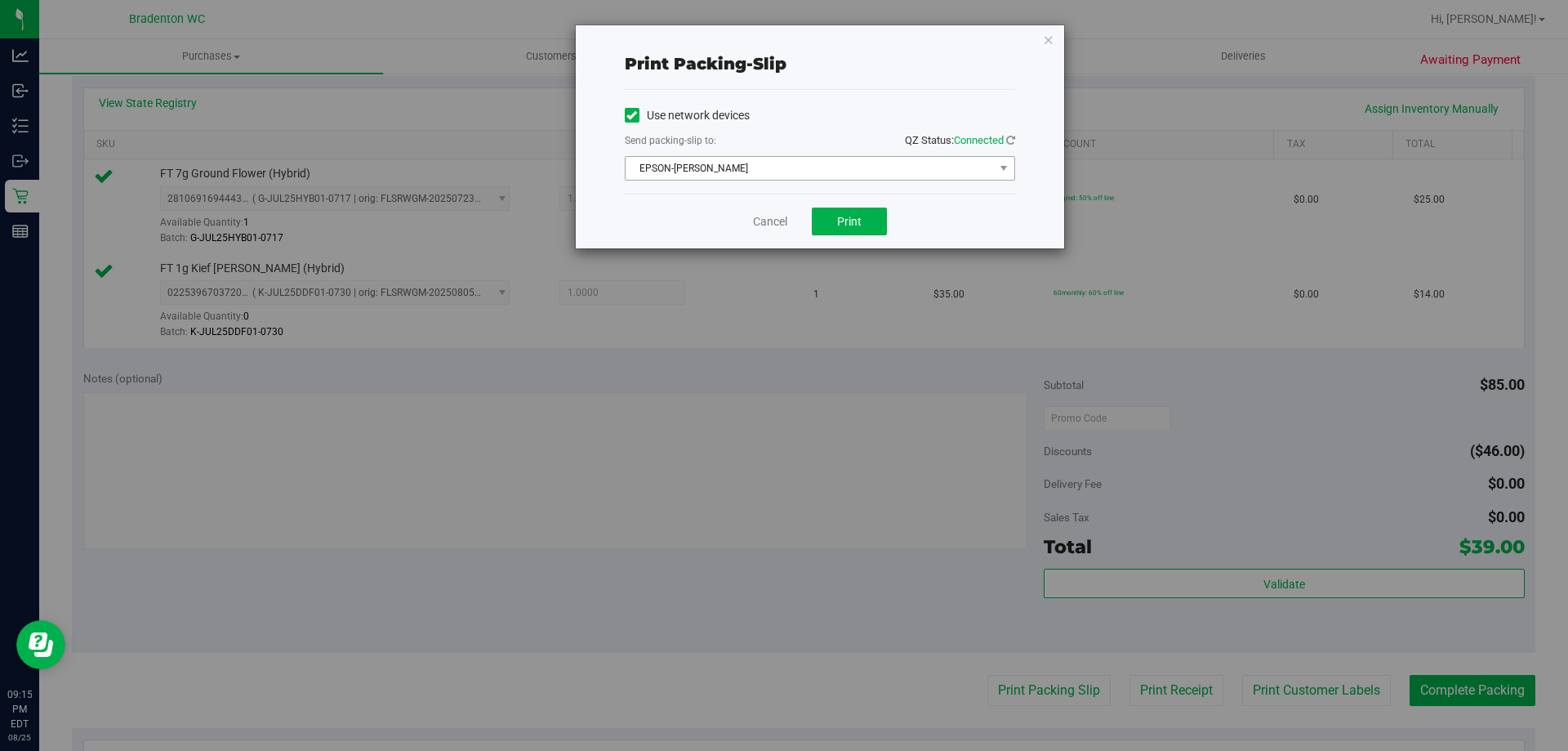
click at [767, 166] on span "EPSON-[PERSON_NAME]" at bounding box center [810, 169] width 368 height 23
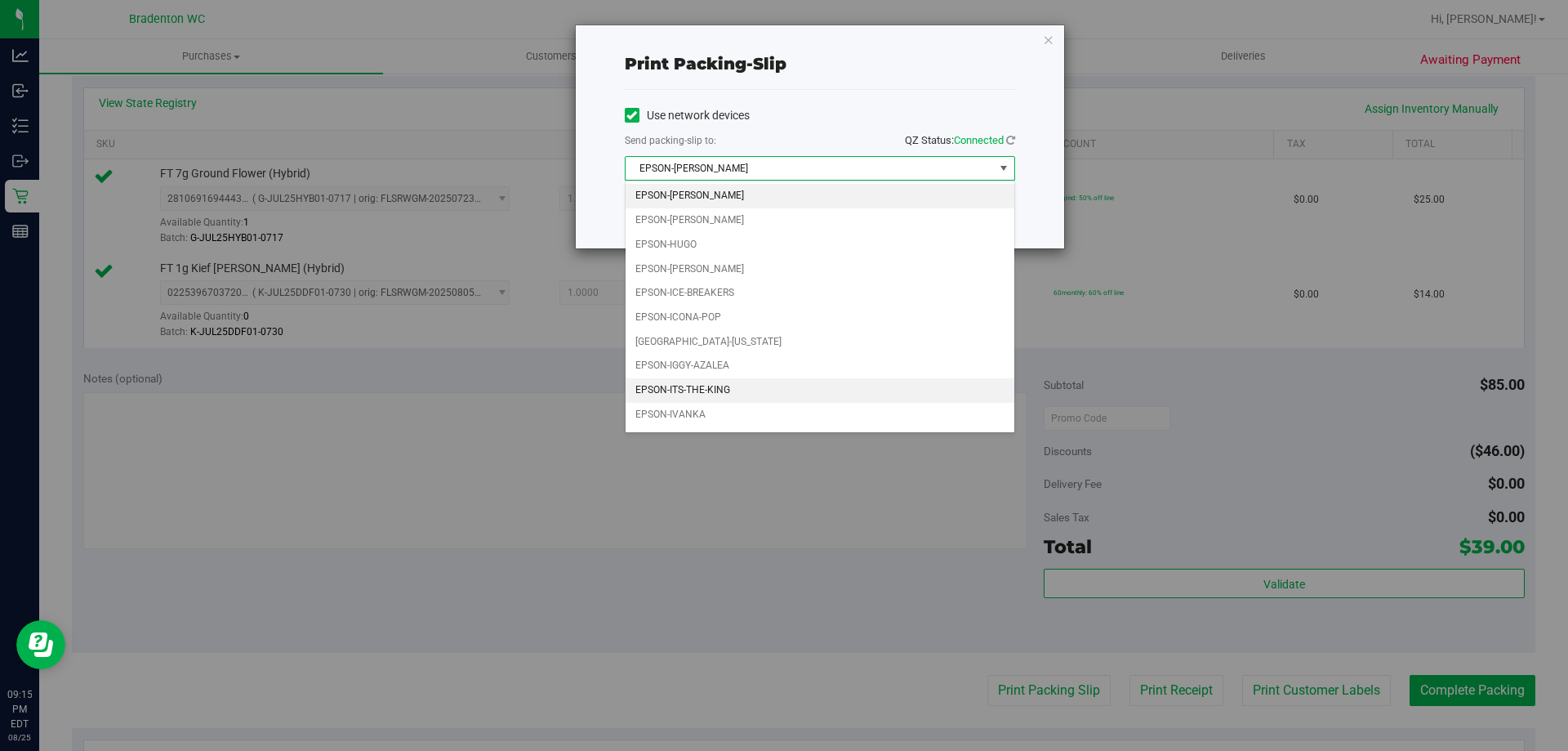
click at [729, 391] on li "EPSON-ITS-THE-KING" at bounding box center [820, 391] width 389 height 25
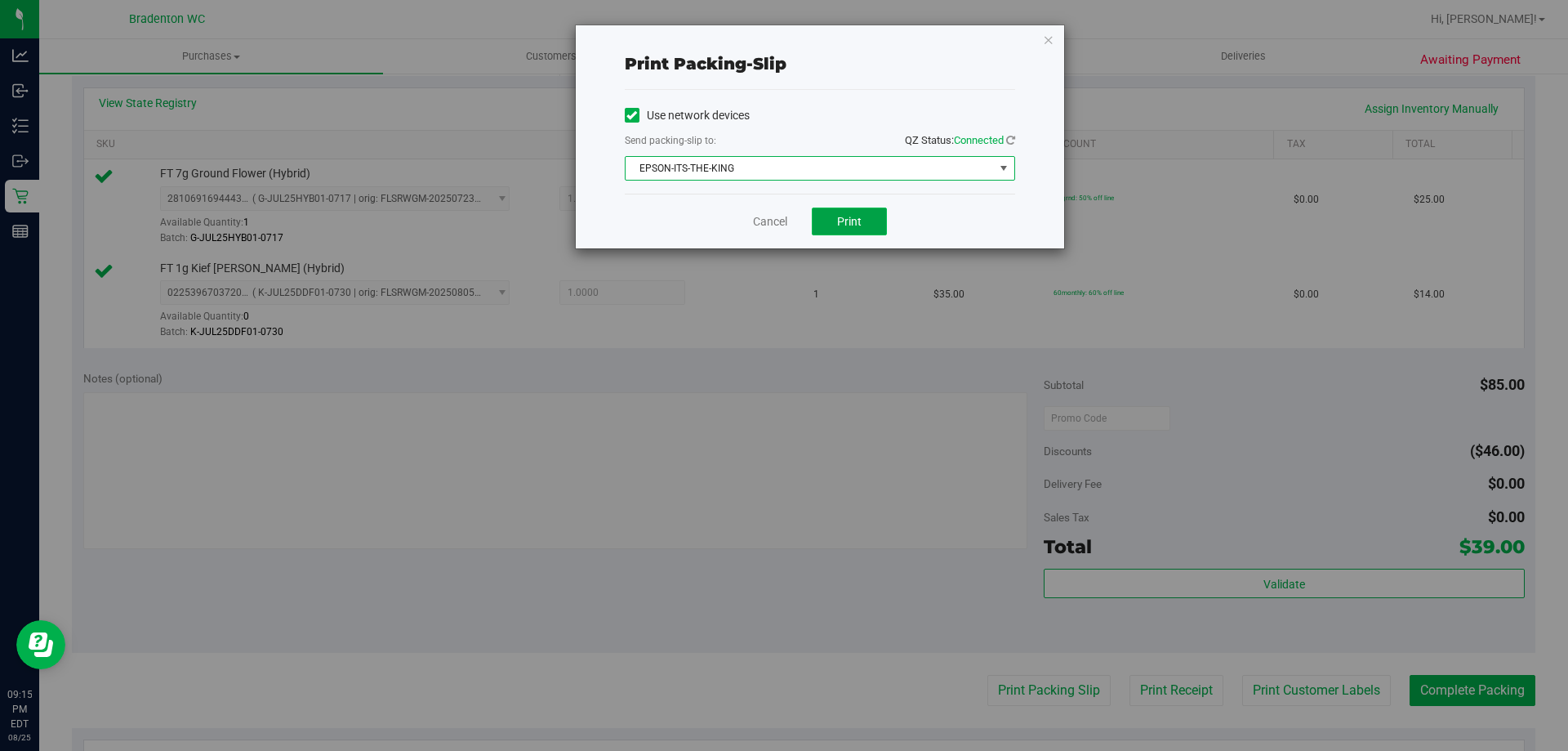
click at [880, 229] on button "Print" at bounding box center [849, 221] width 75 height 28
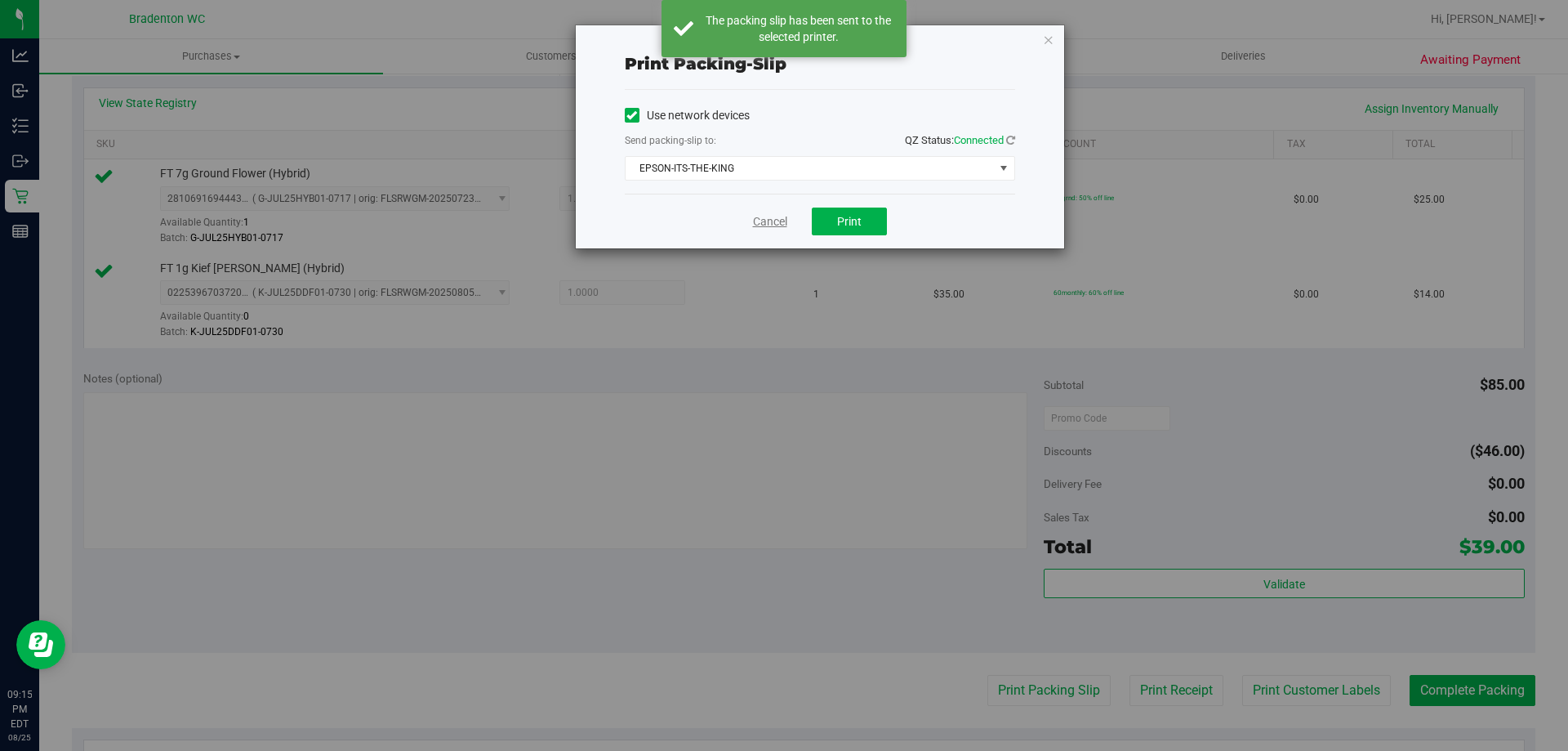
click at [770, 225] on link "Cancel" at bounding box center [770, 221] width 35 height 17
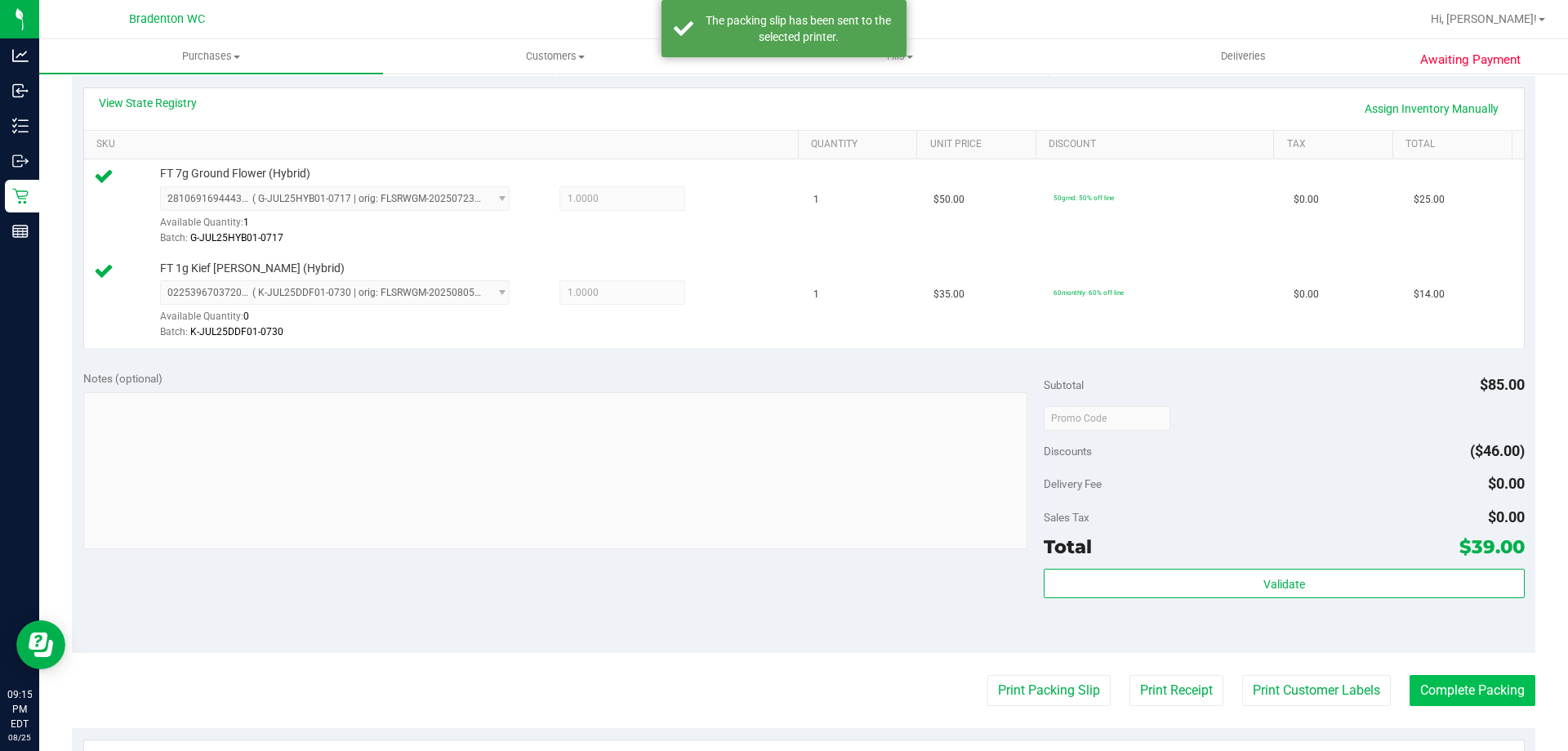
click at [1440, 687] on button "Complete Packing" at bounding box center [1472, 690] width 126 height 31
